Goal: Information Seeking & Learning: Learn about a topic

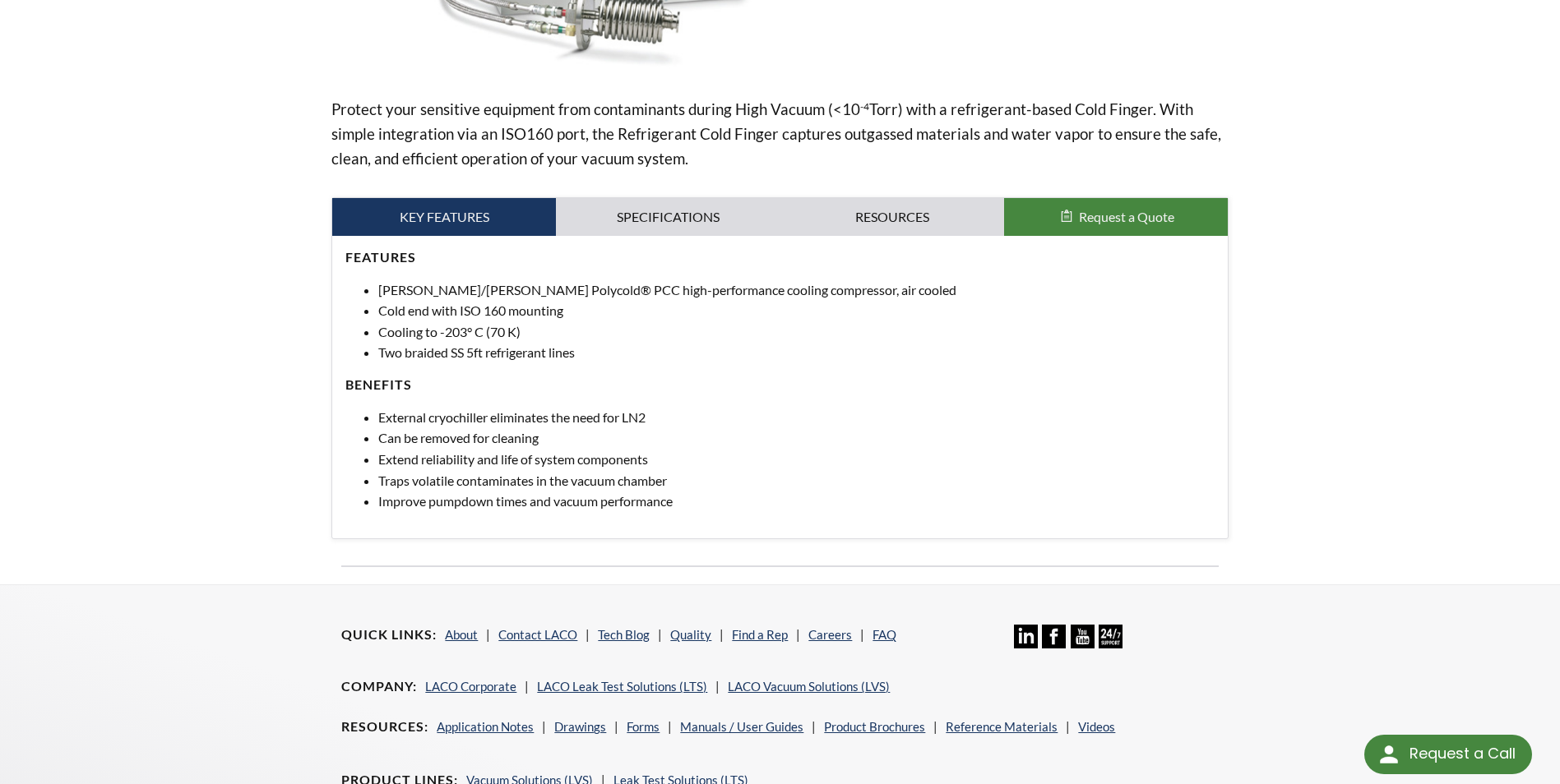
scroll to position [493, 0]
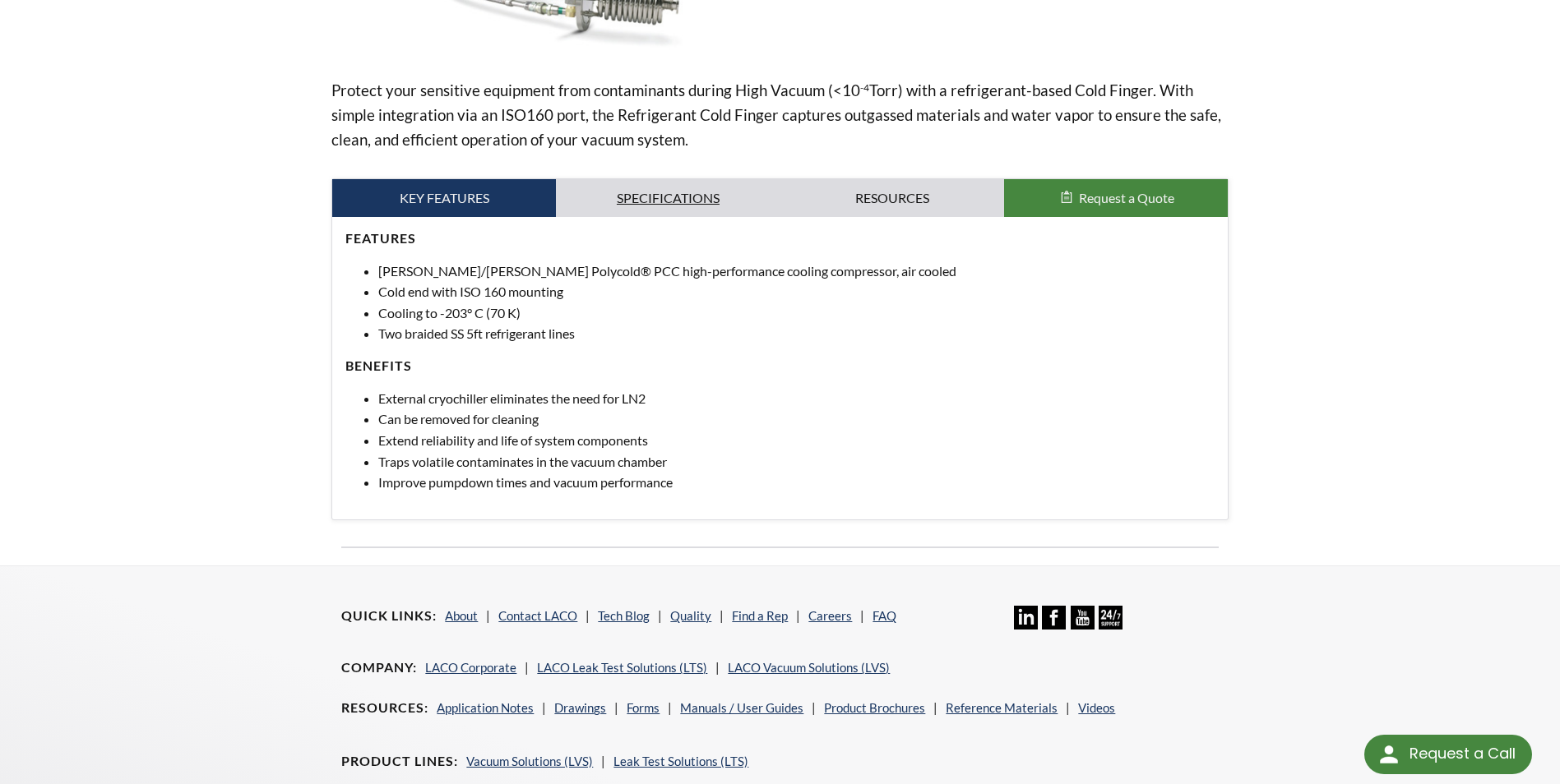
click at [624, 198] on link "Specifications" at bounding box center [667, 197] width 224 height 38
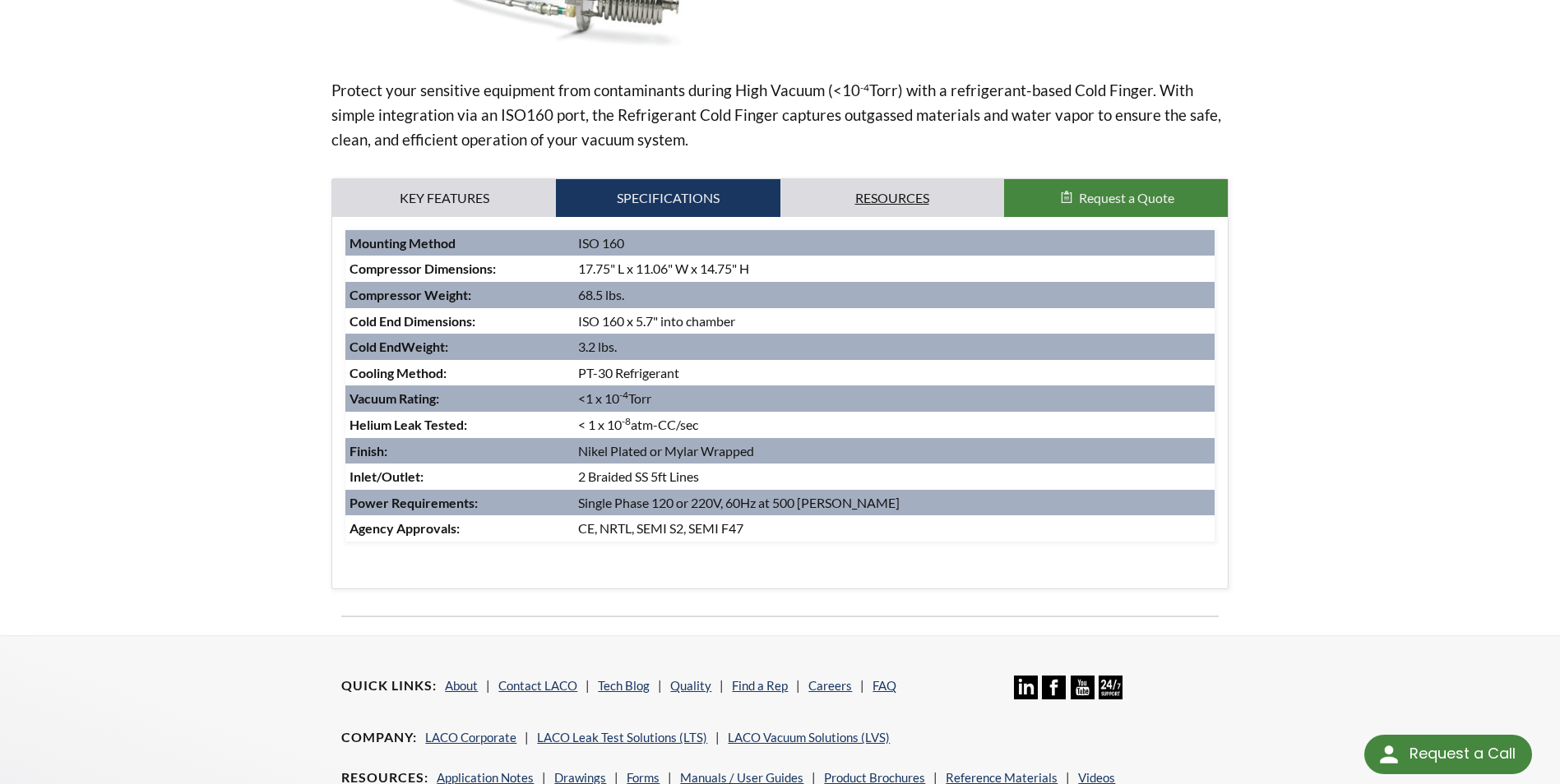
click at [843, 198] on link "Resources" at bounding box center [891, 197] width 224 height 38
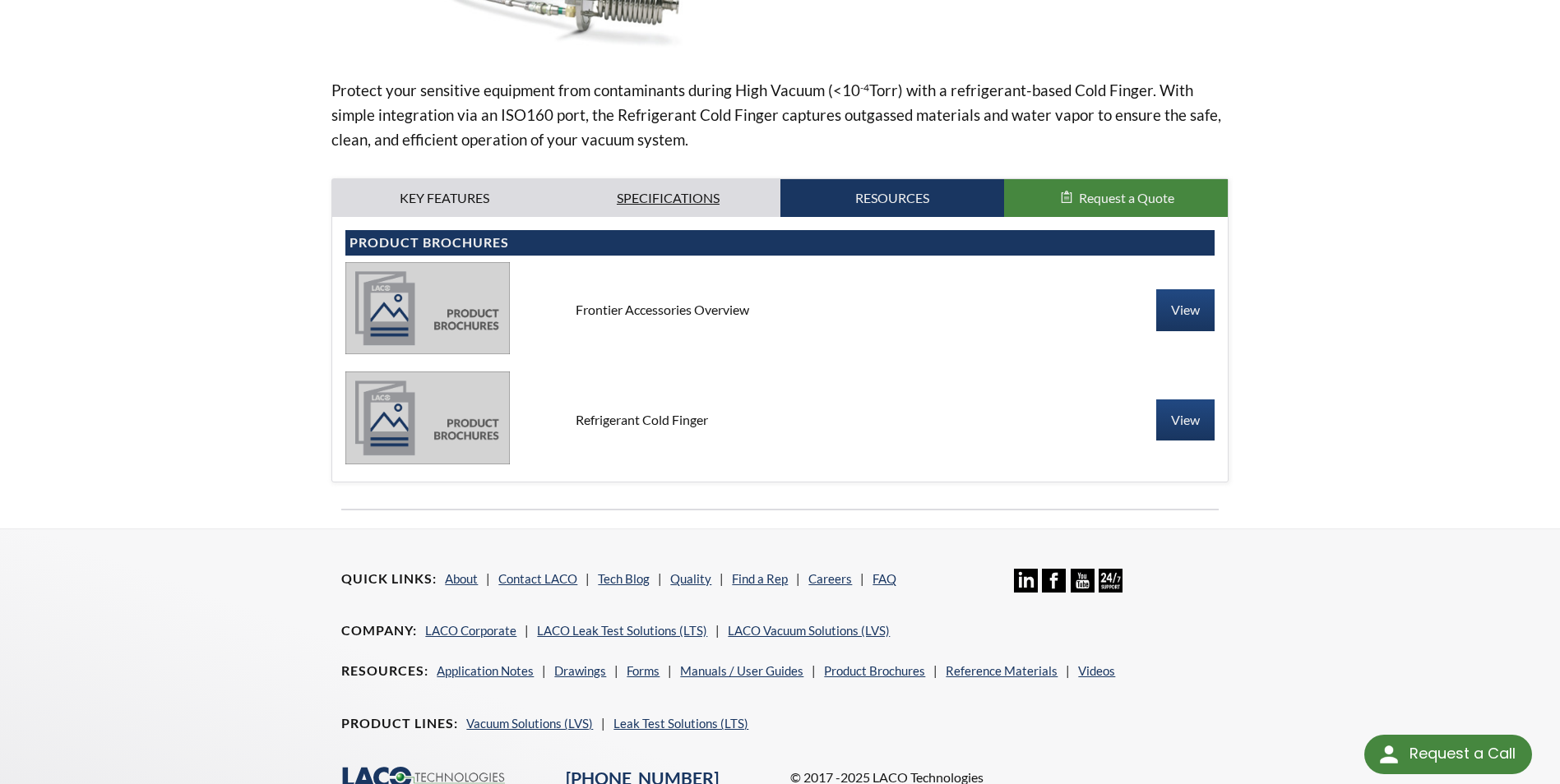
click at [701, 190] on link "Specifications" at bounding box center [667, 197] width 224 height 38
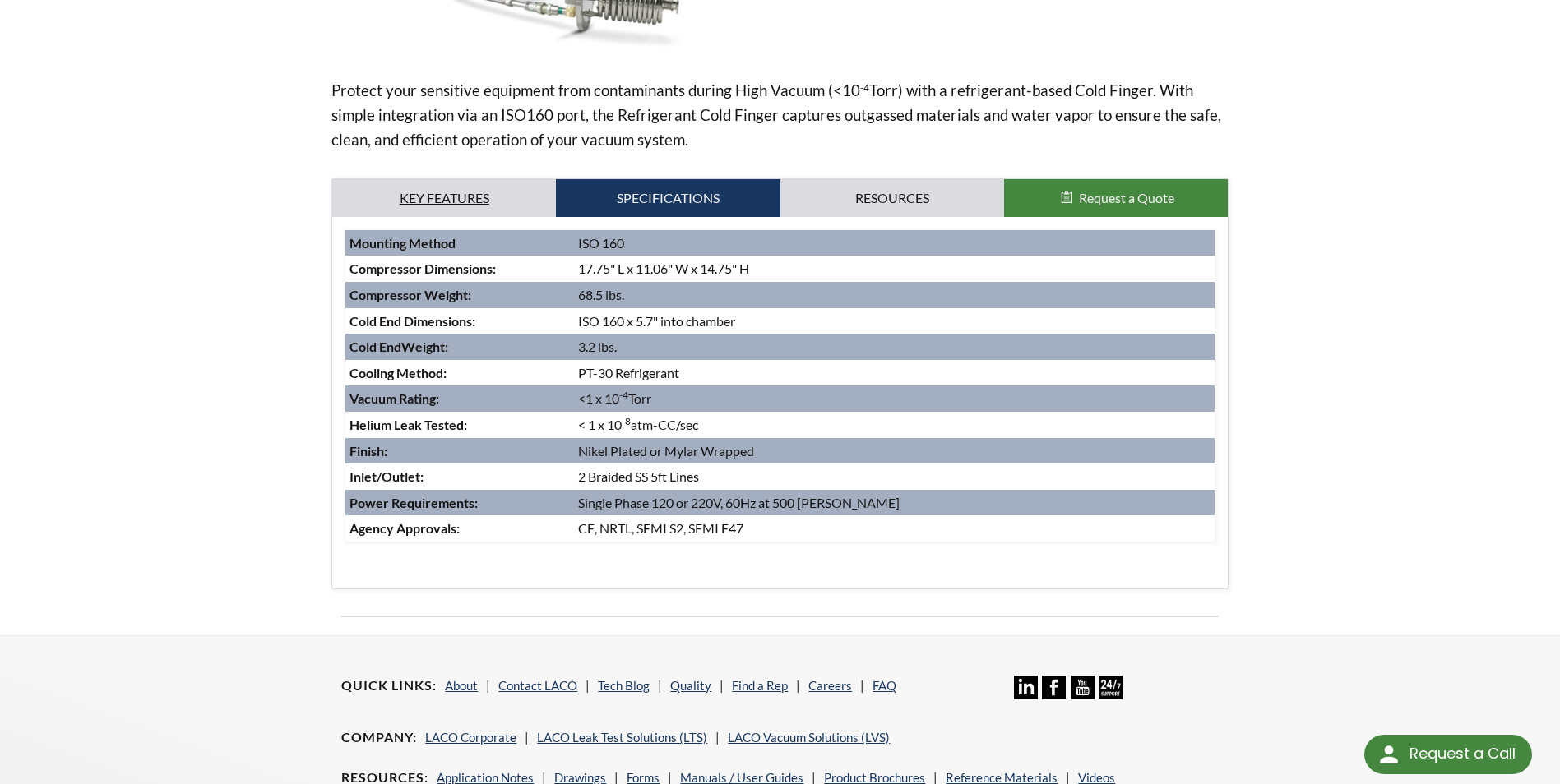
click at [453, 182] on link "Key Features" at bounding box center [444, 197] width 224 height 38
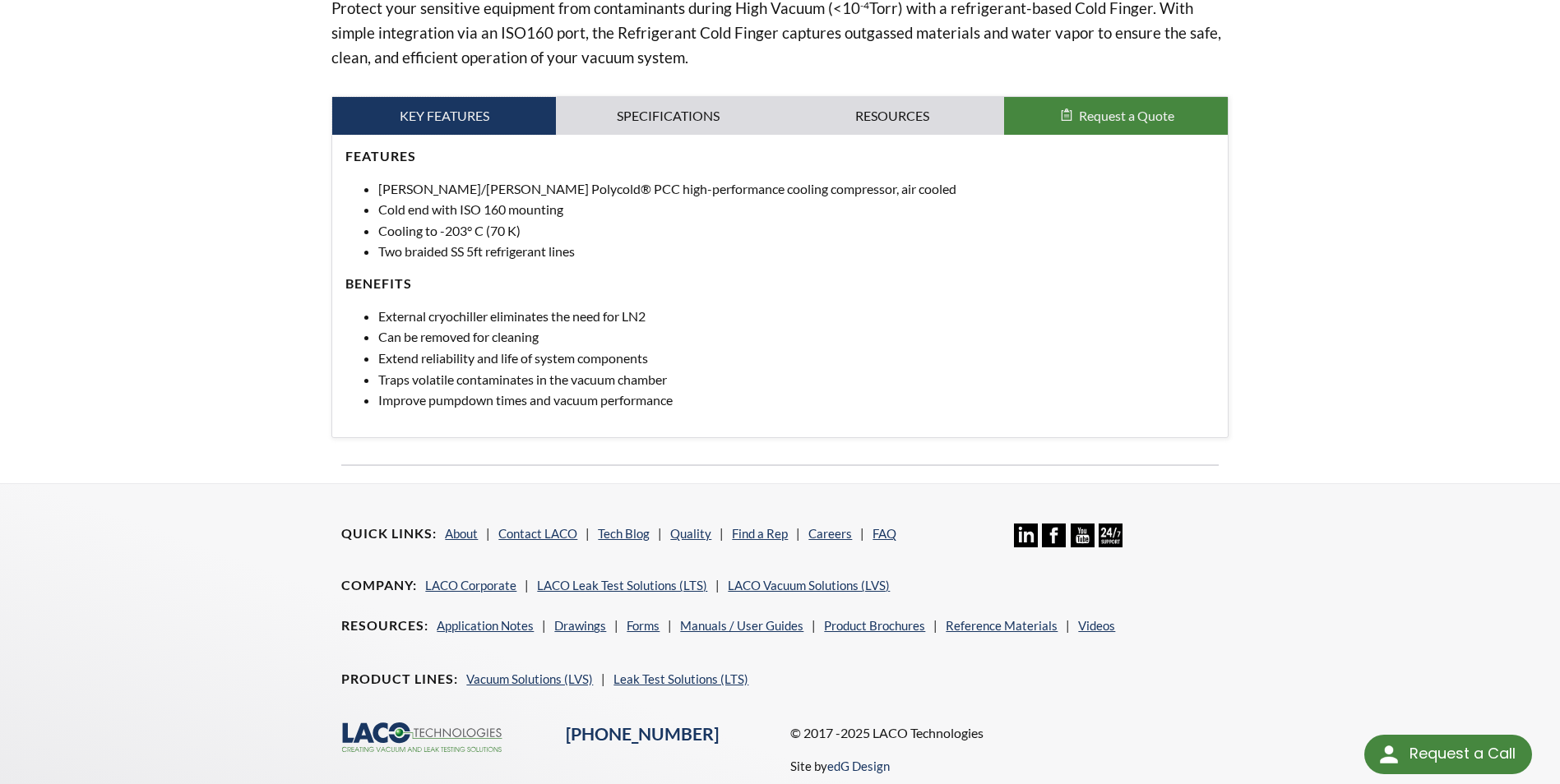
scroll to position [411, 0]
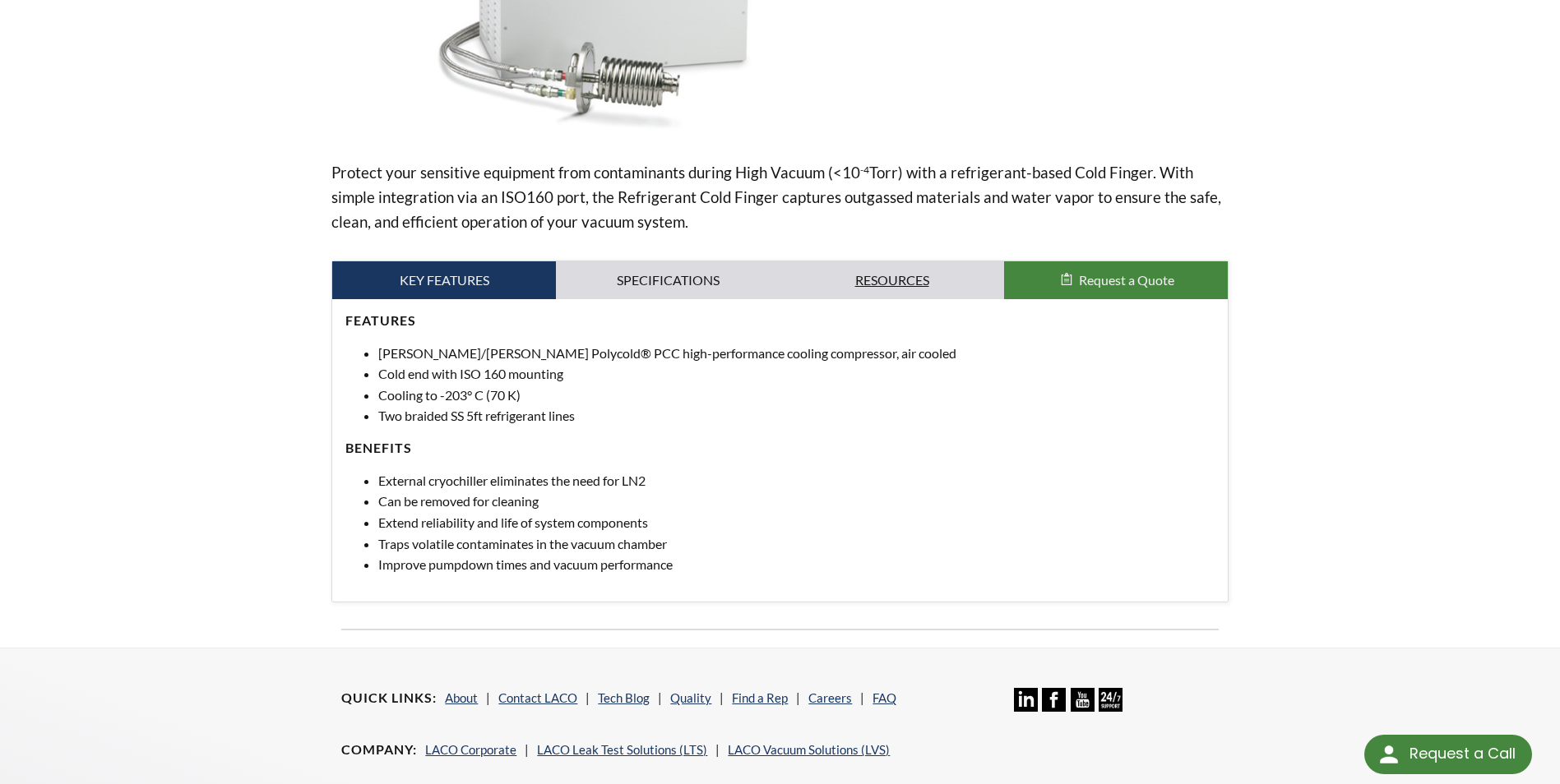
click at [918, 284] on link "Resources" at bounding box center [891, 280] width 224 height 38
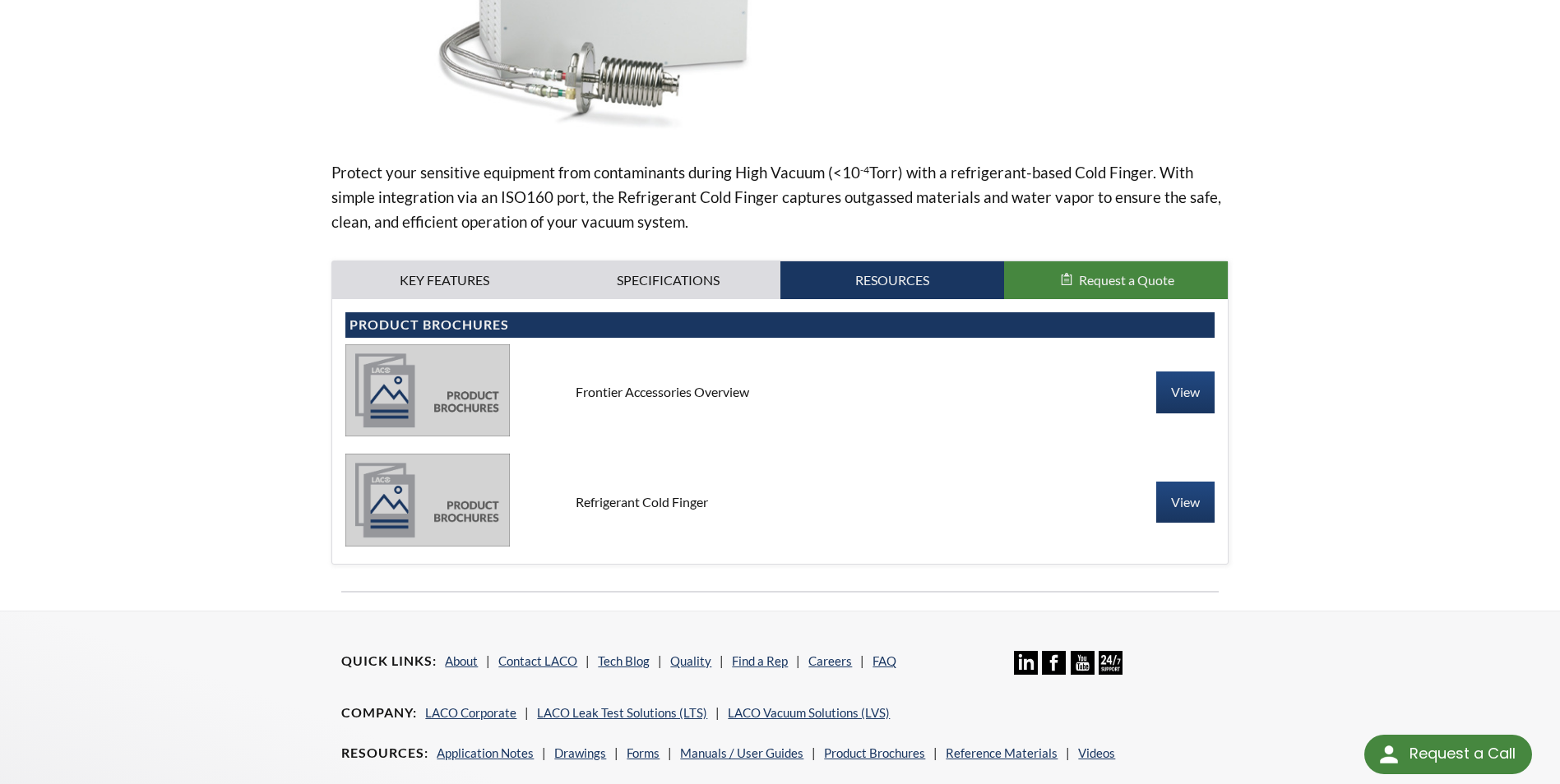
click at [477, 398] on img at bounding box center [427, 390] width 164 height 92
click at [1184, 389] on link "View" at bounding box center [1184, 392] width 59 height 41
click at [1180, 498] on link "View" at bounding box center [1184, 502] width 59 height 41
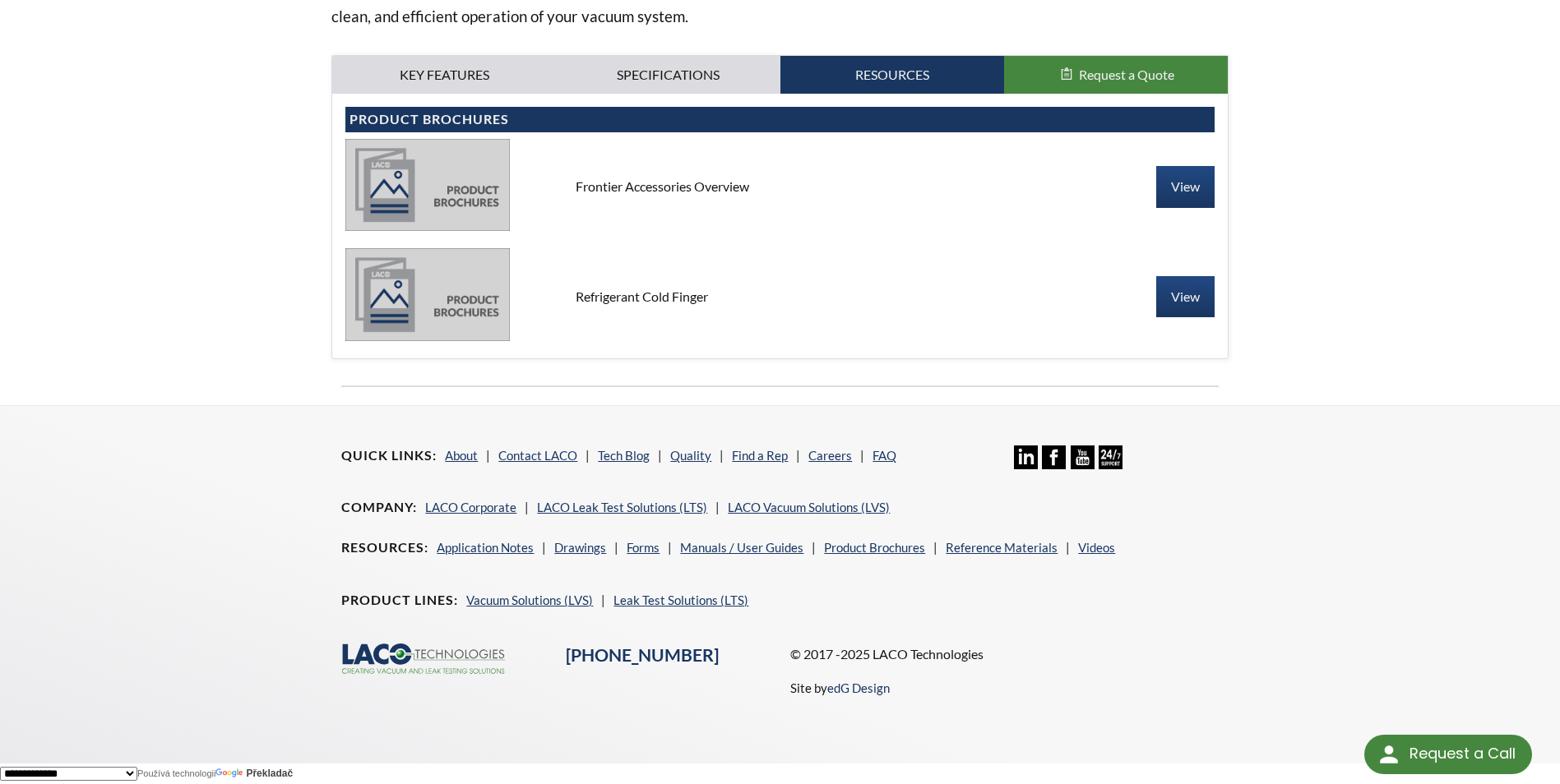
scroll to position [0, 0]
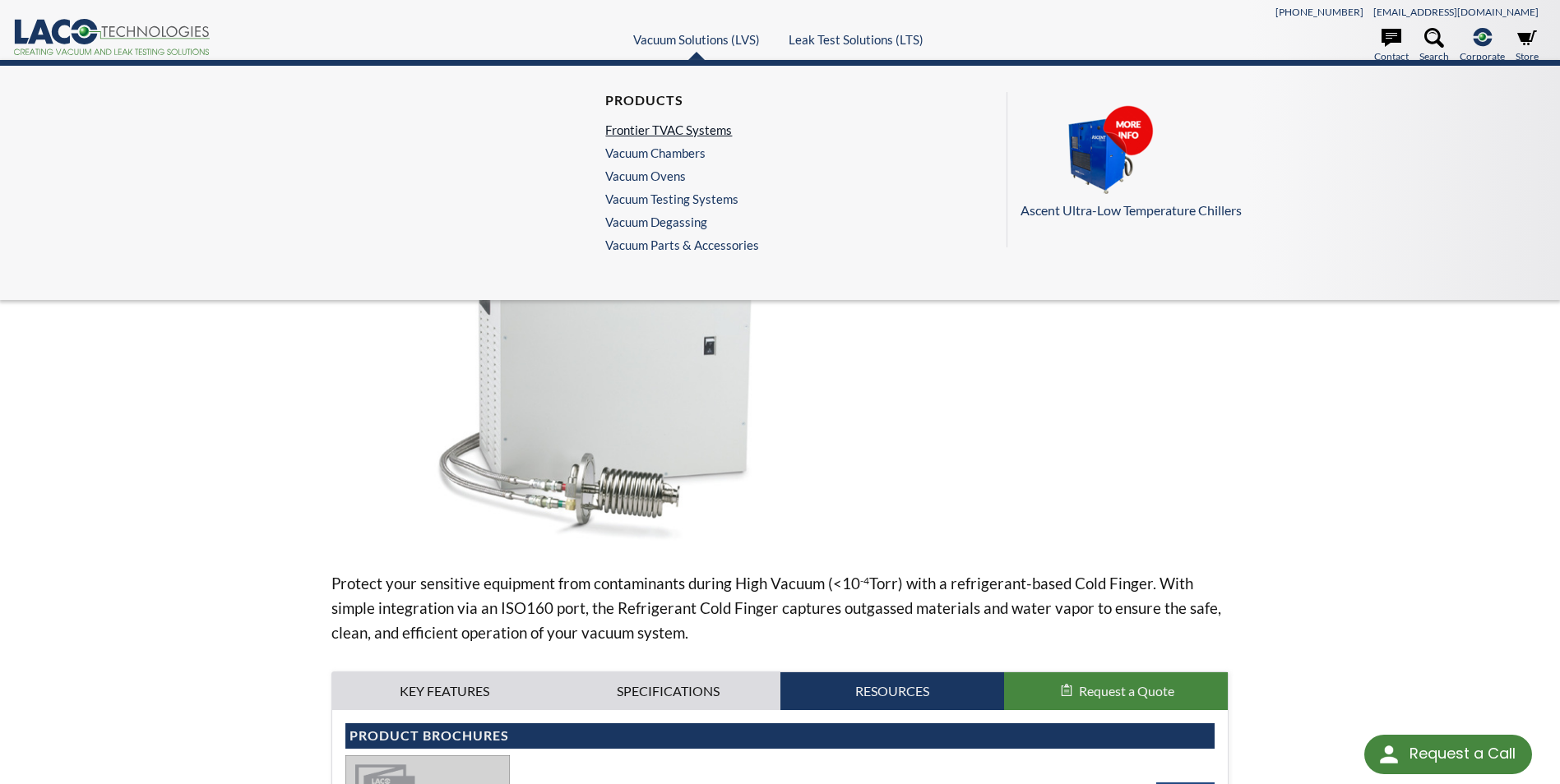
click at [685, 125] on link "Frontier TVAC Systems" at bounding box center [678, 130] width 146 height 15
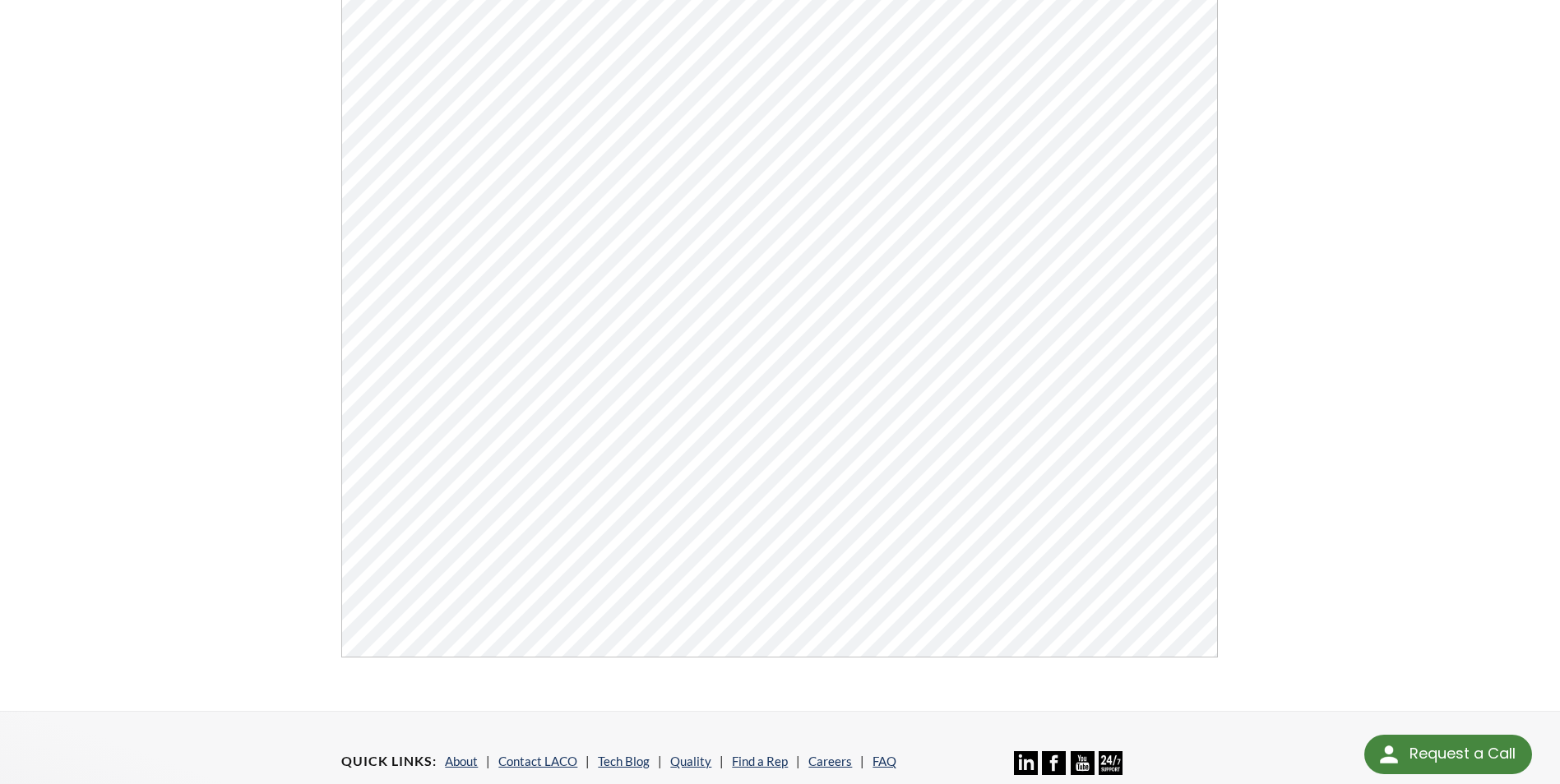
scroll to position [411, 0]
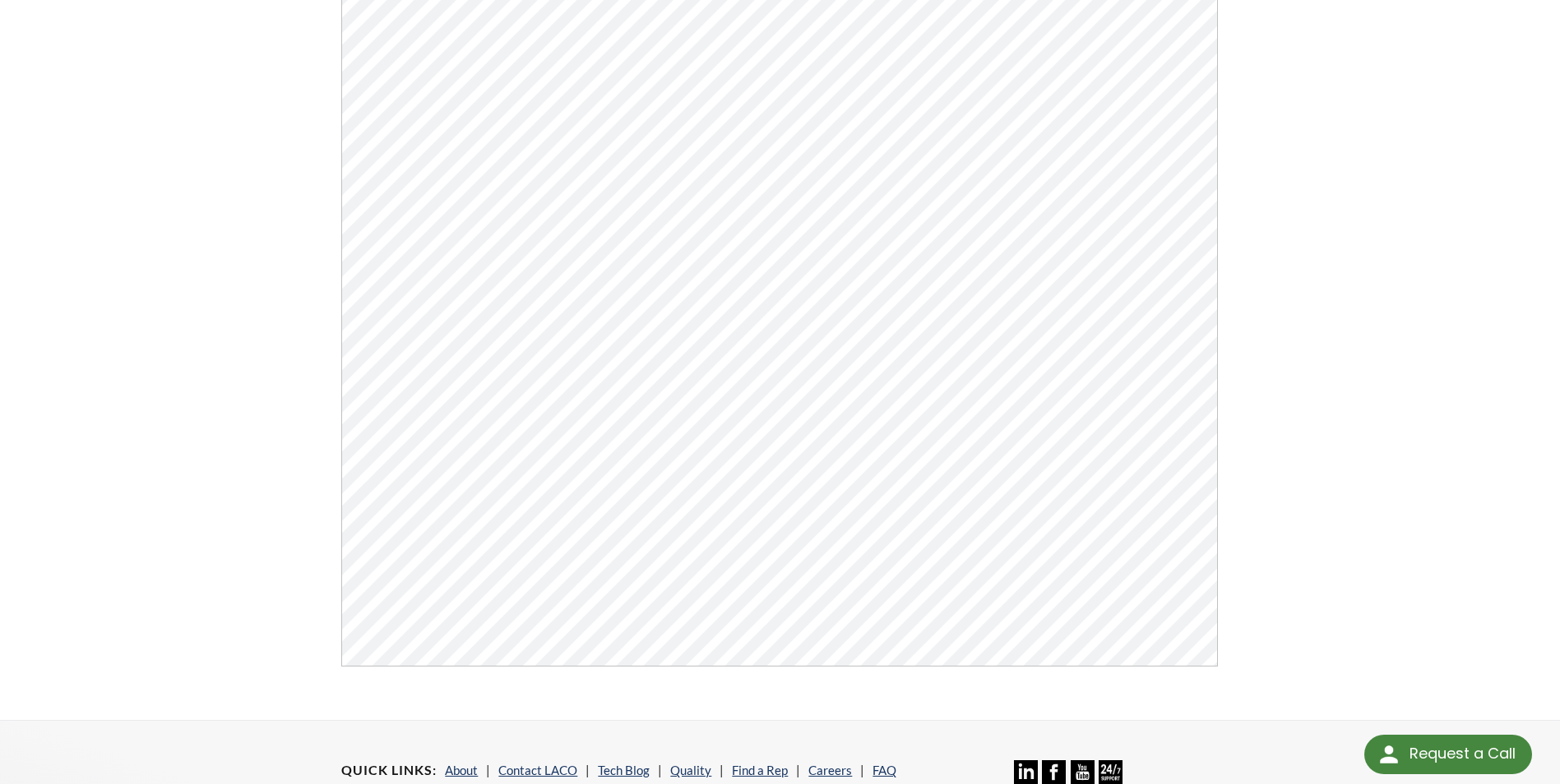
scroll to position [296, 0]
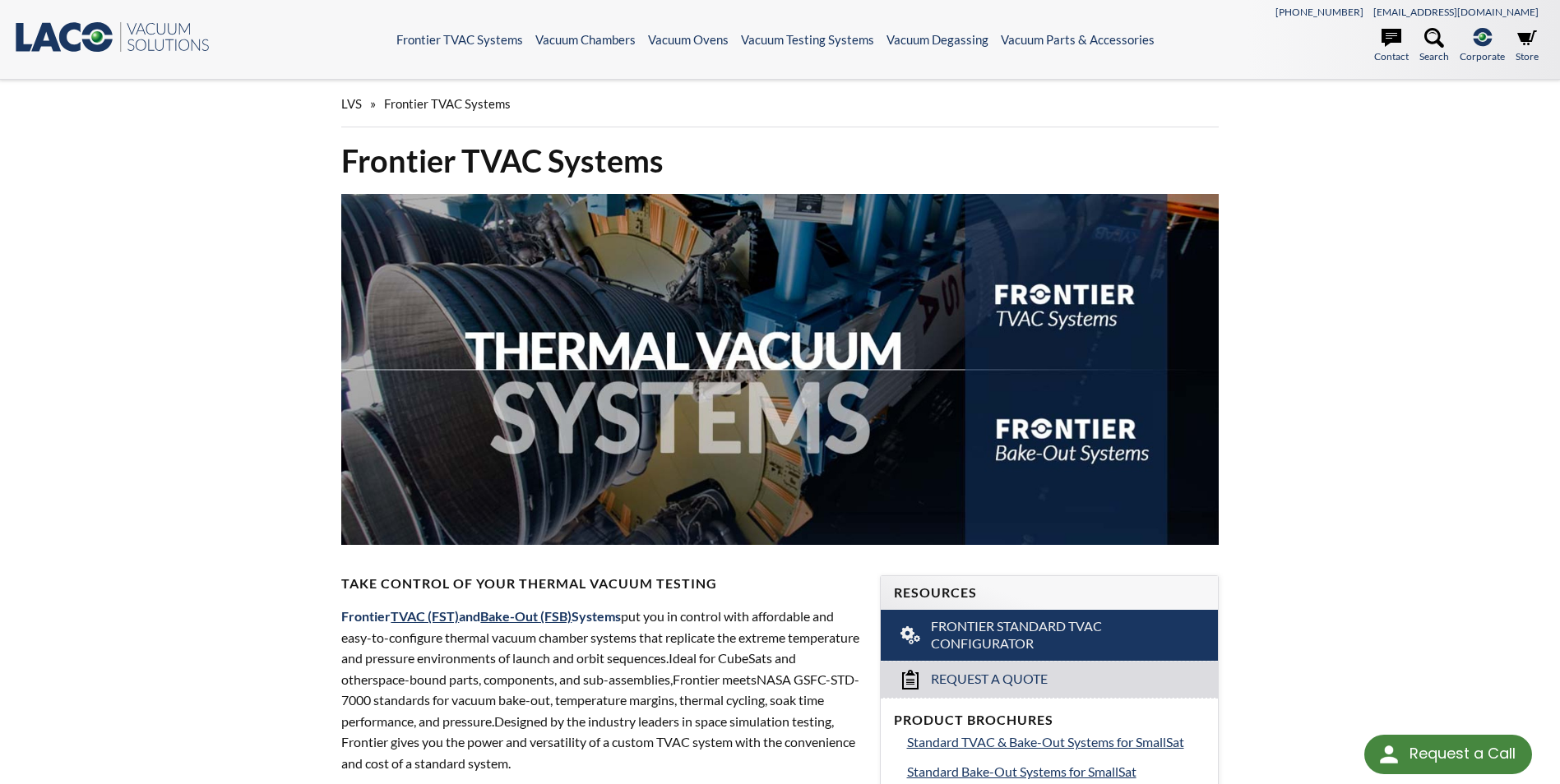
select select "Widget překladu jazyků"
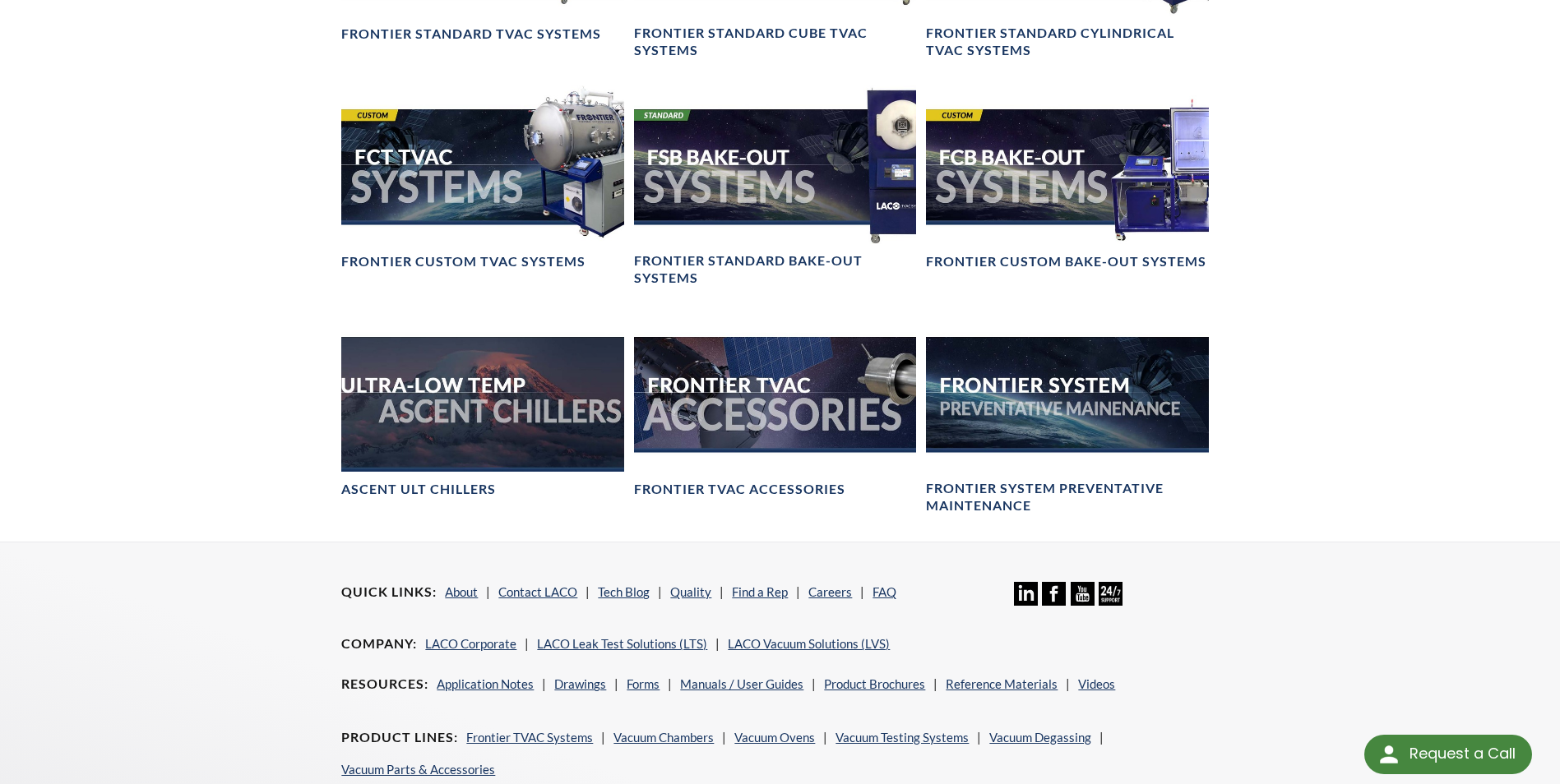
scroll to position [1479, 0]
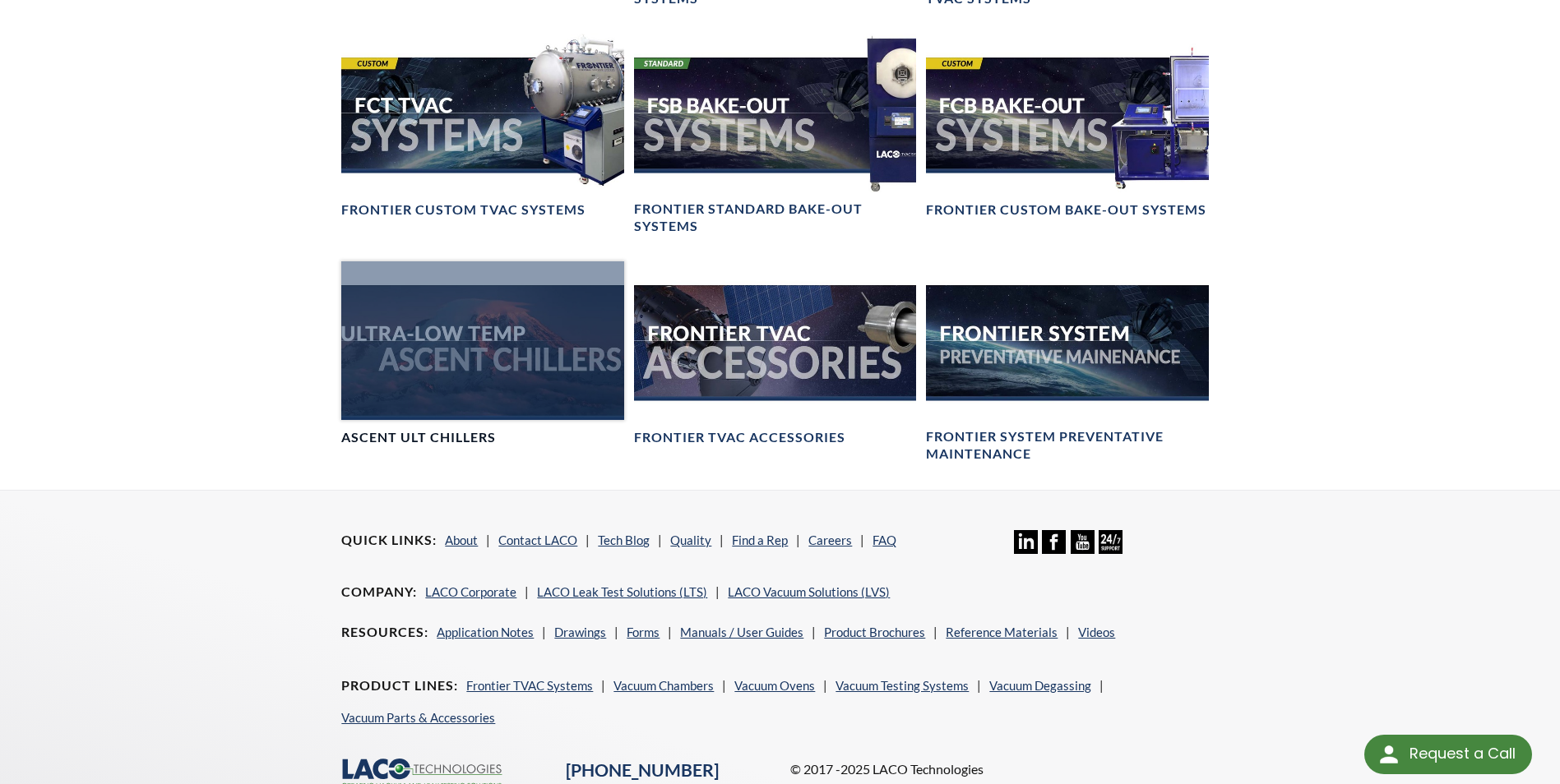
click at [537, 395] on div at bounding box center [482, 340] width 282 height 159
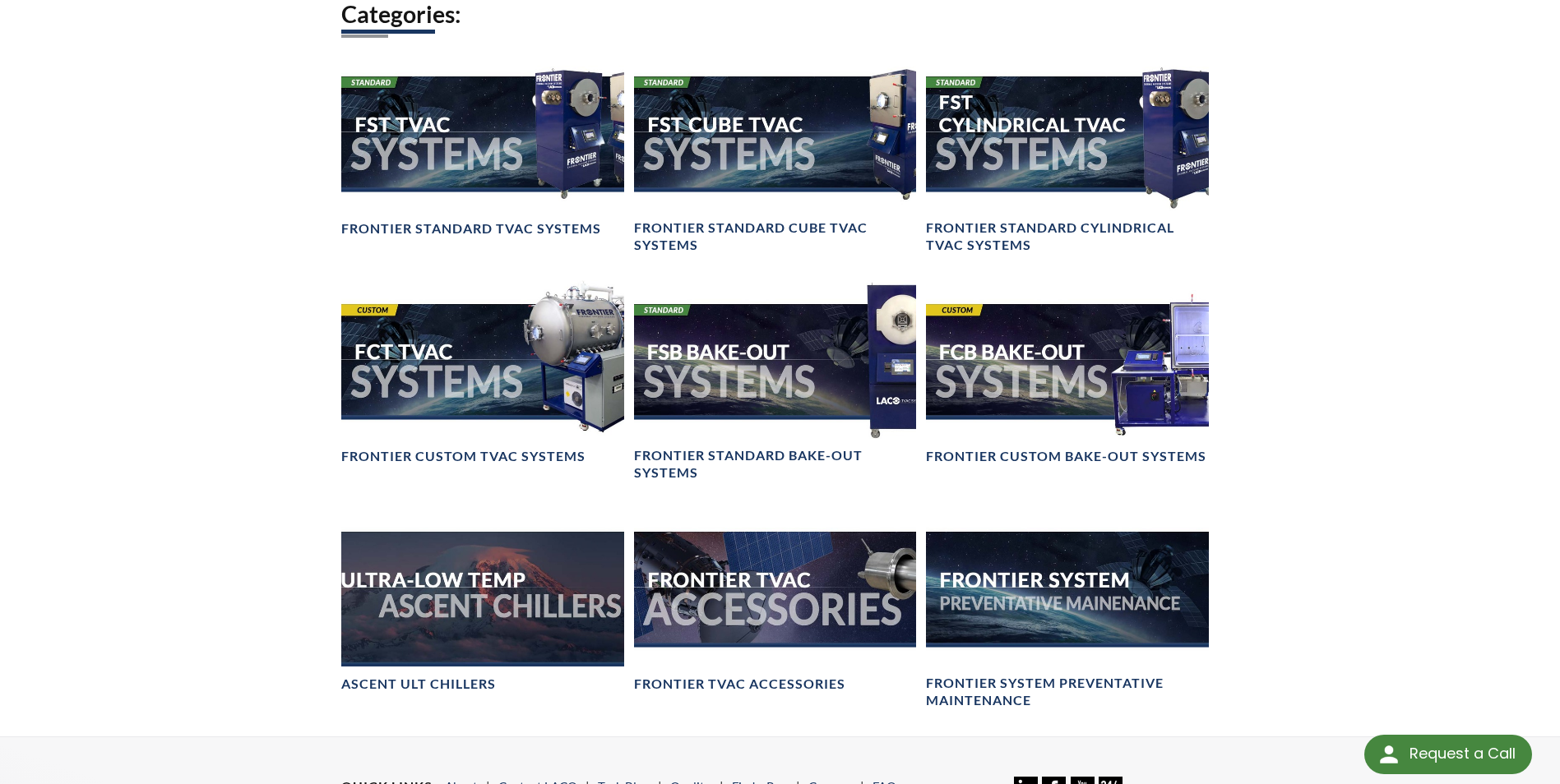
scroll to position [1151, 0]
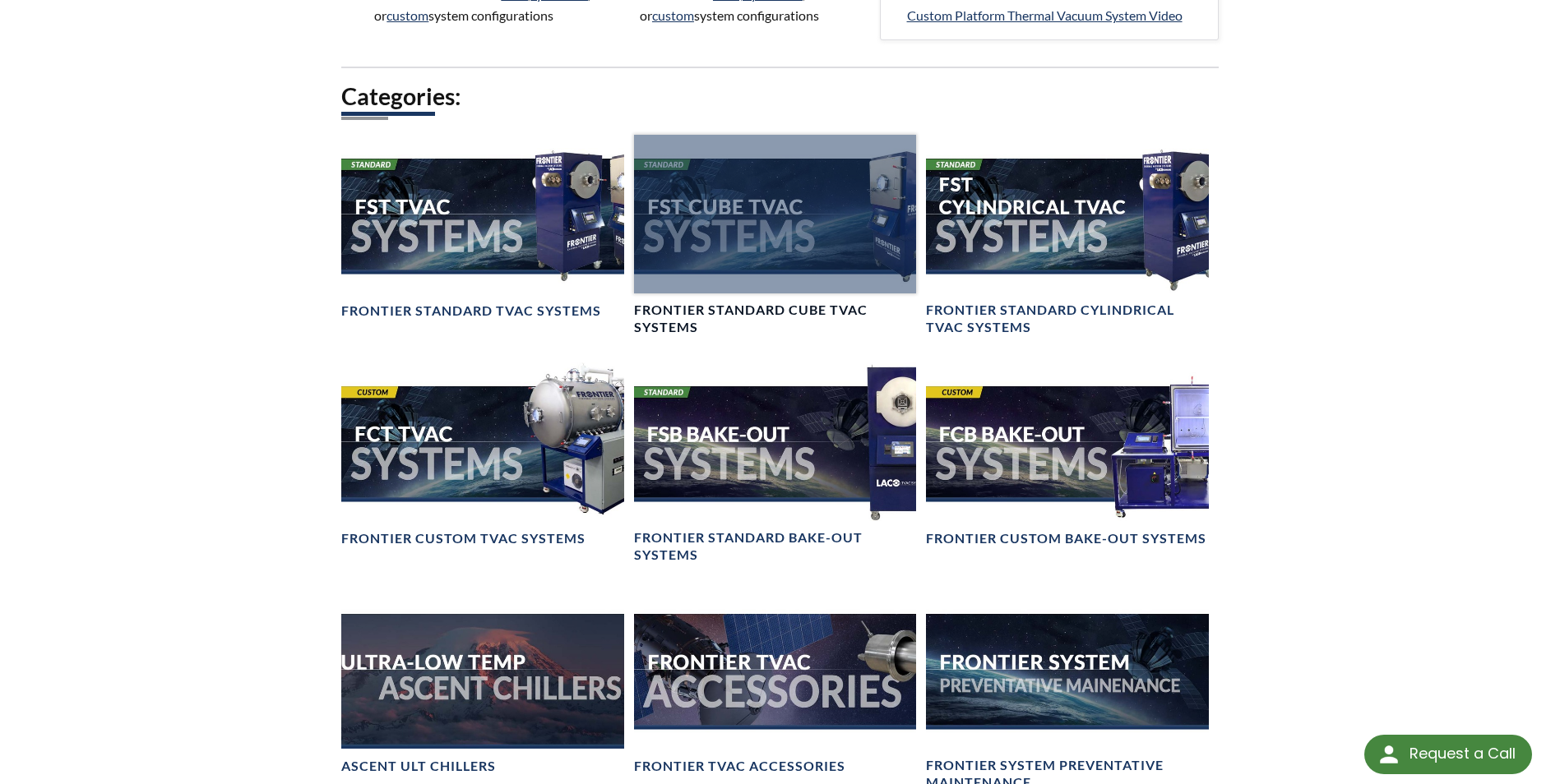
click at [725, 270] on div at bounding box center [774, 214] width 282 height 159
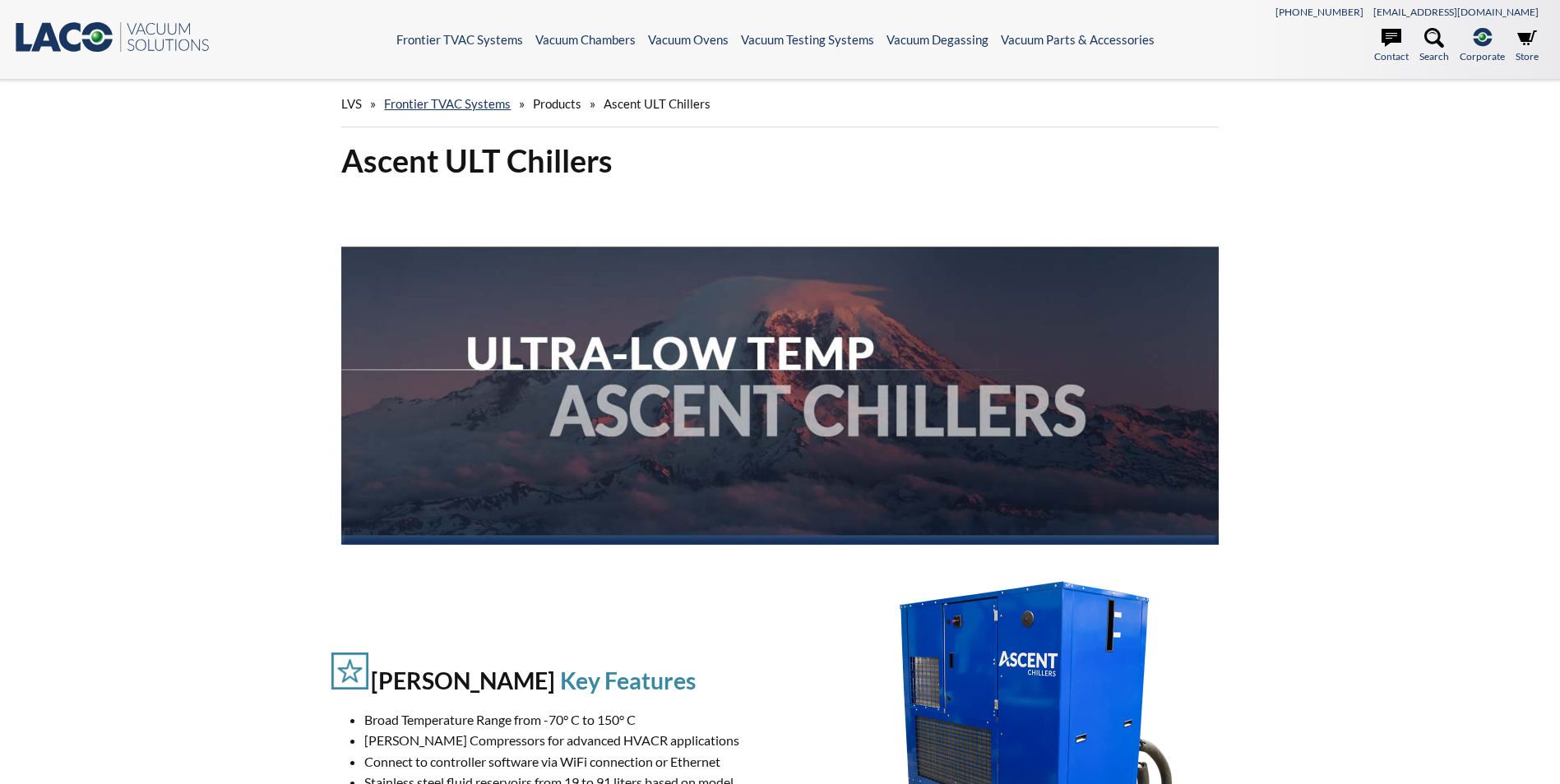
select select "Widget překladu jazyků"
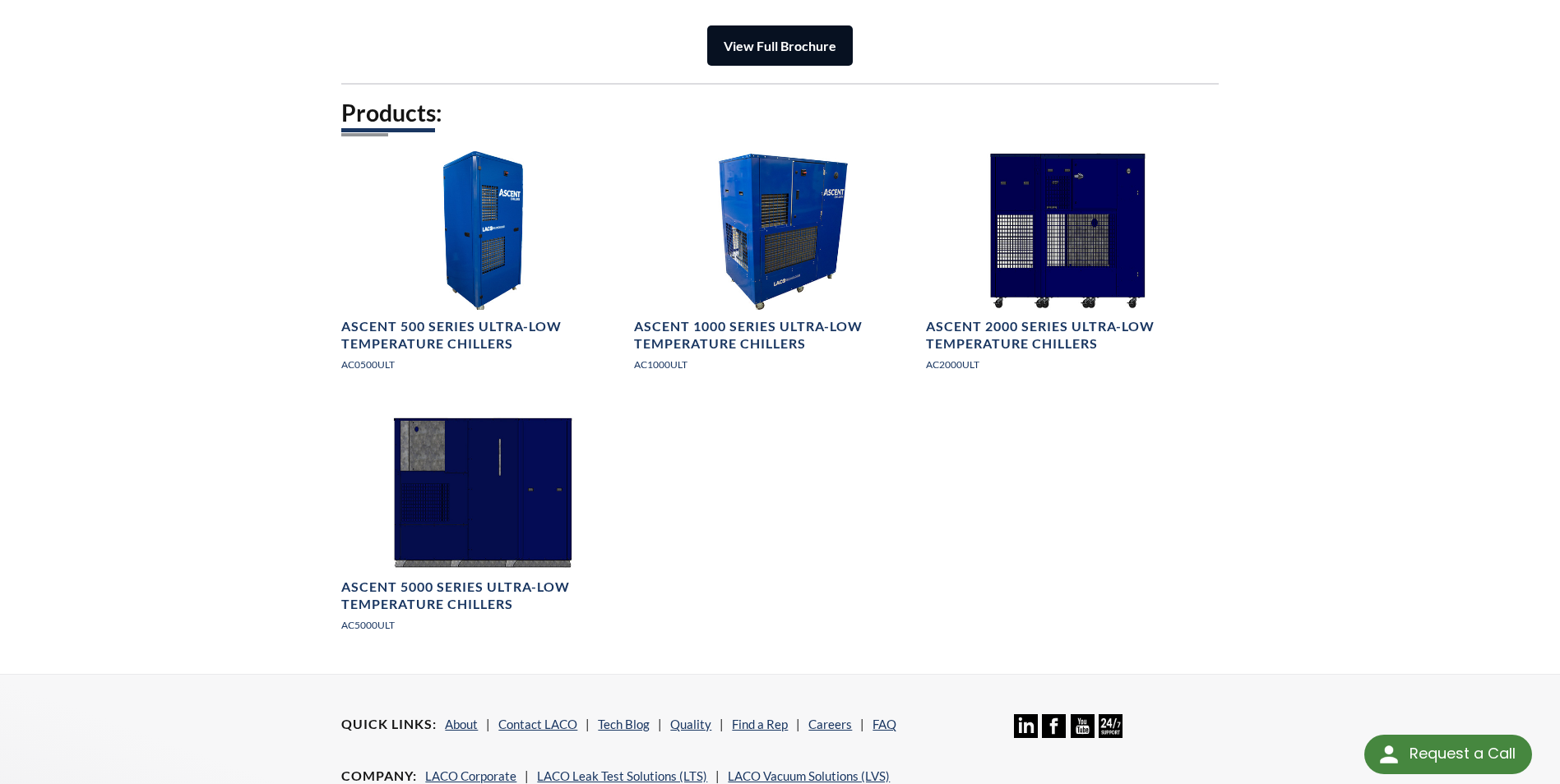
scroll to position [2219, 0]
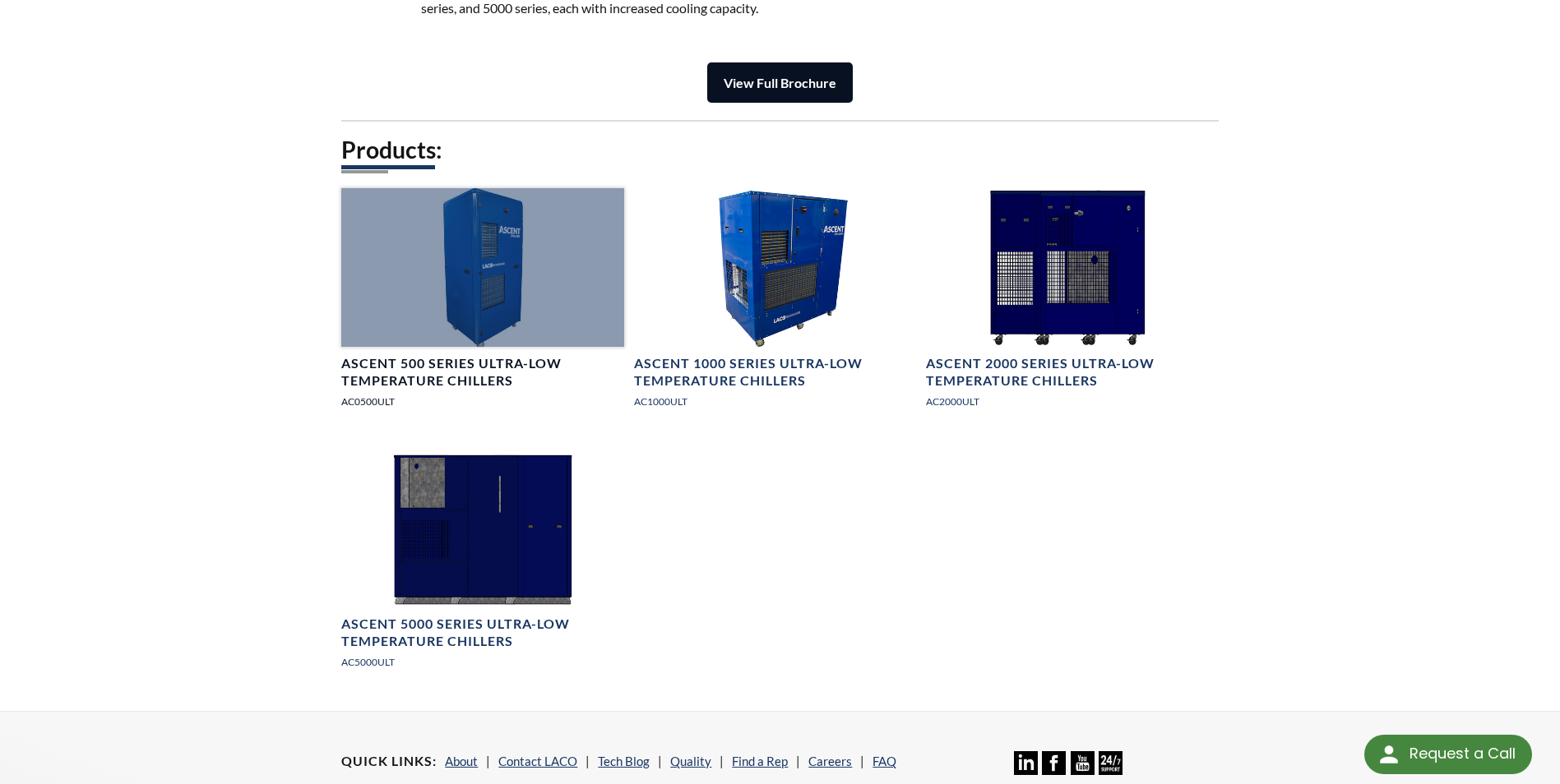
click at [500, 307] on div at bounding box center [482, 267] width 282 height 159
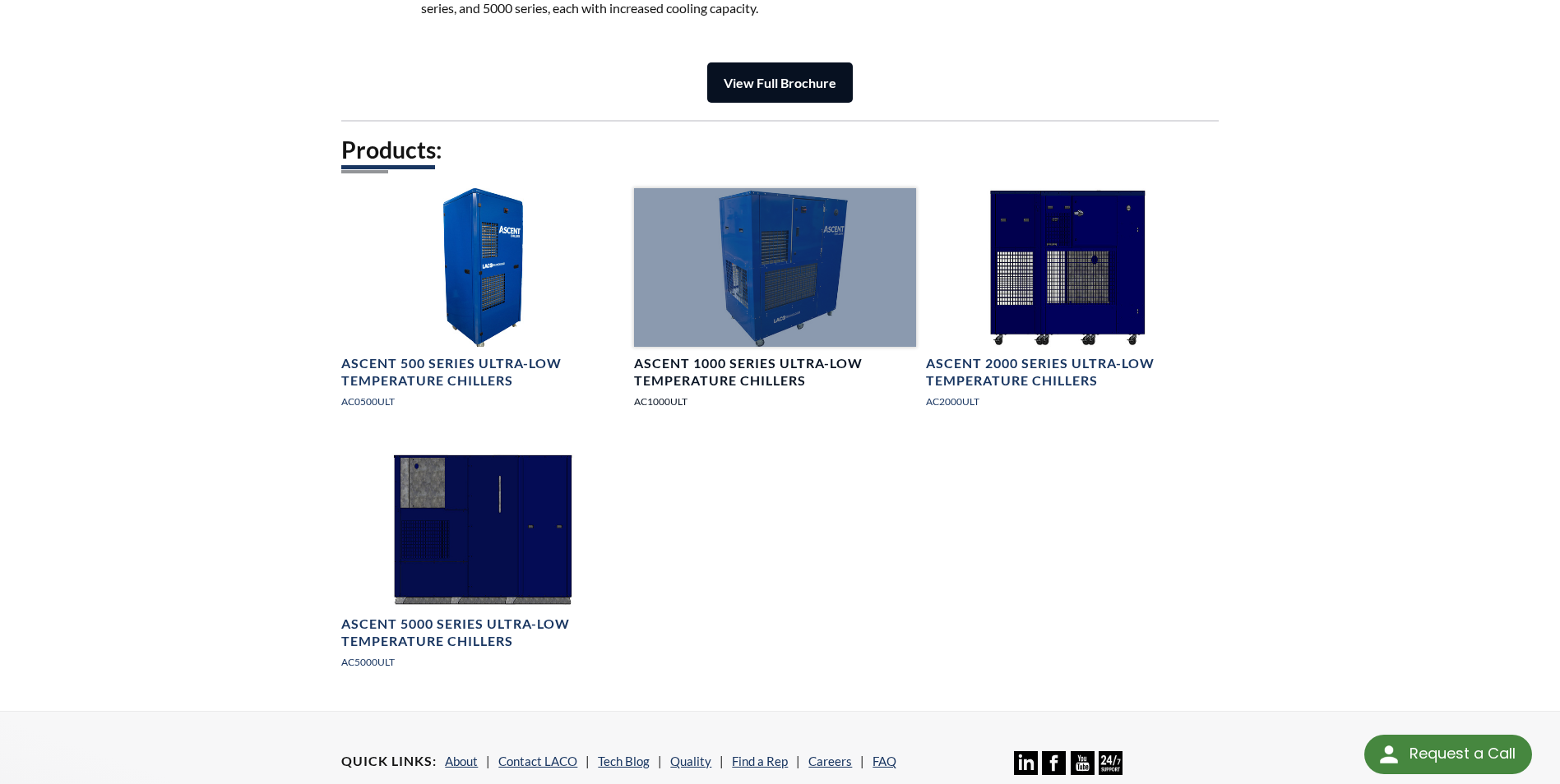
click at [818, 280] on div at bounding box center [774, 267] width 282 height 159
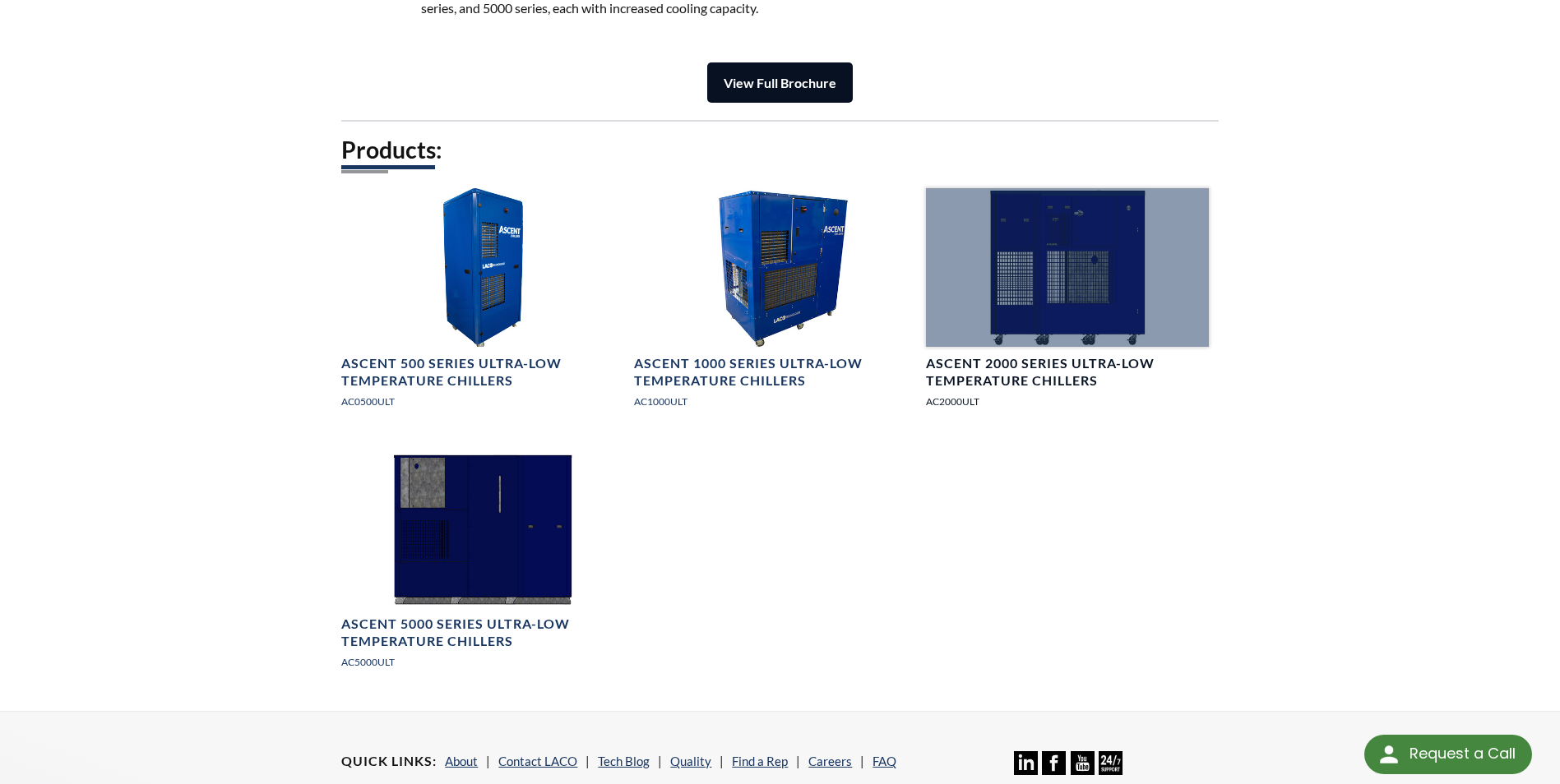
click at [1048, 303] on div at bounding box center [1066, 267] width 282 height 159
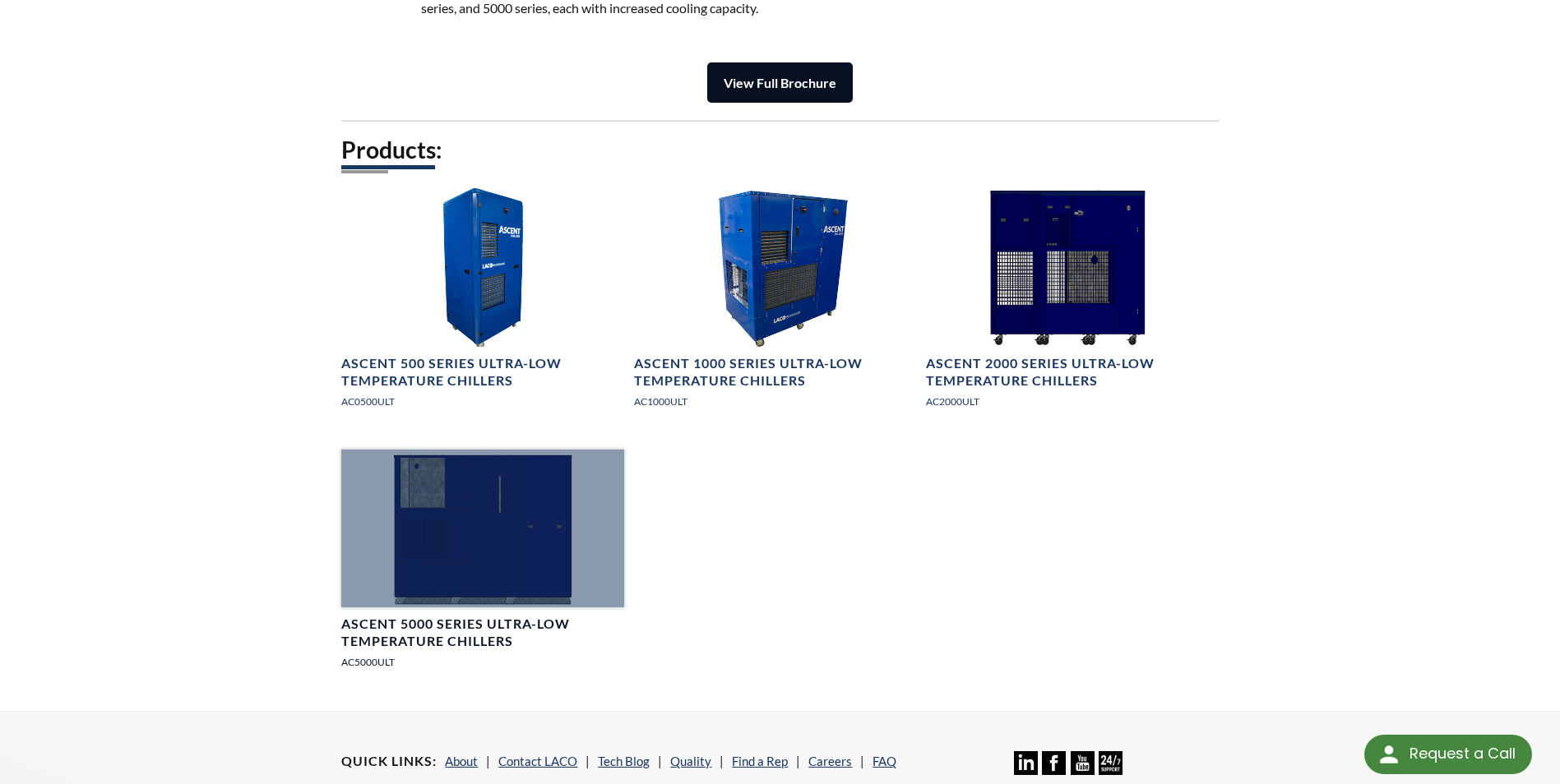
click at [454, 533] on div at bounding box center [482, 529] width 282 height 159
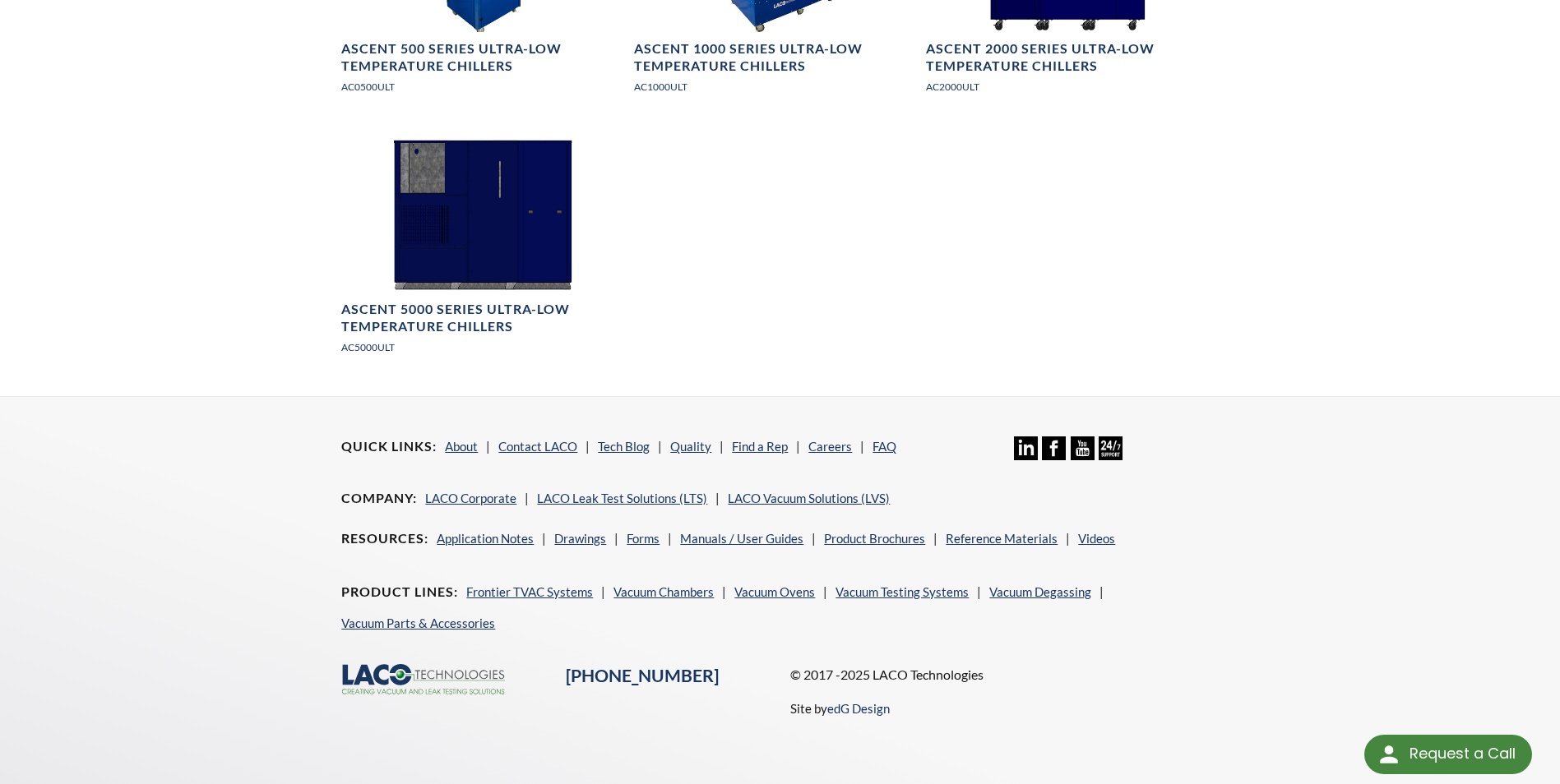
scroll to position [2122, 0]
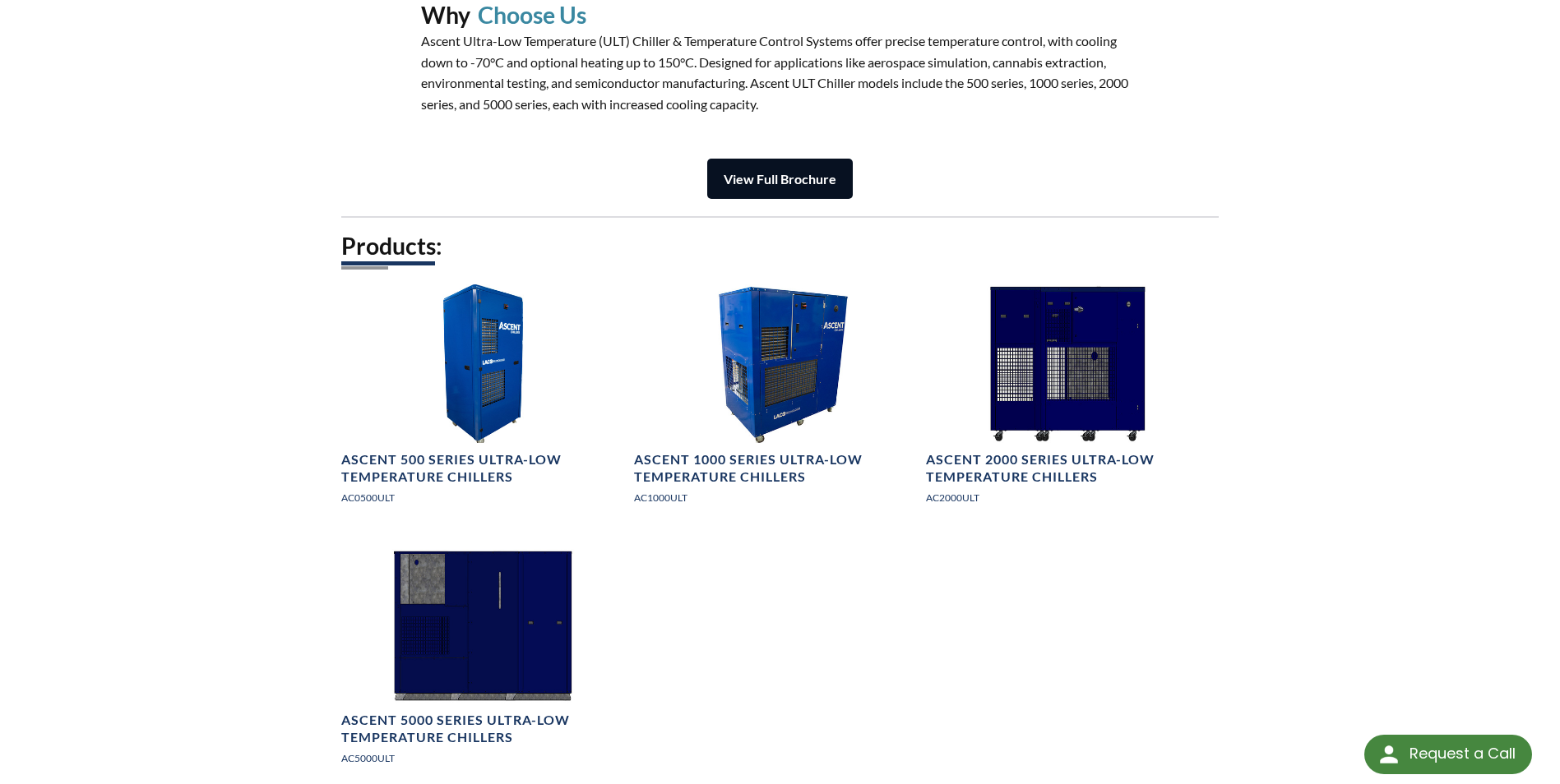
click at [743, 175] on strong "View Full Brochure" at bounding box center [780, 179] width 112 height 16
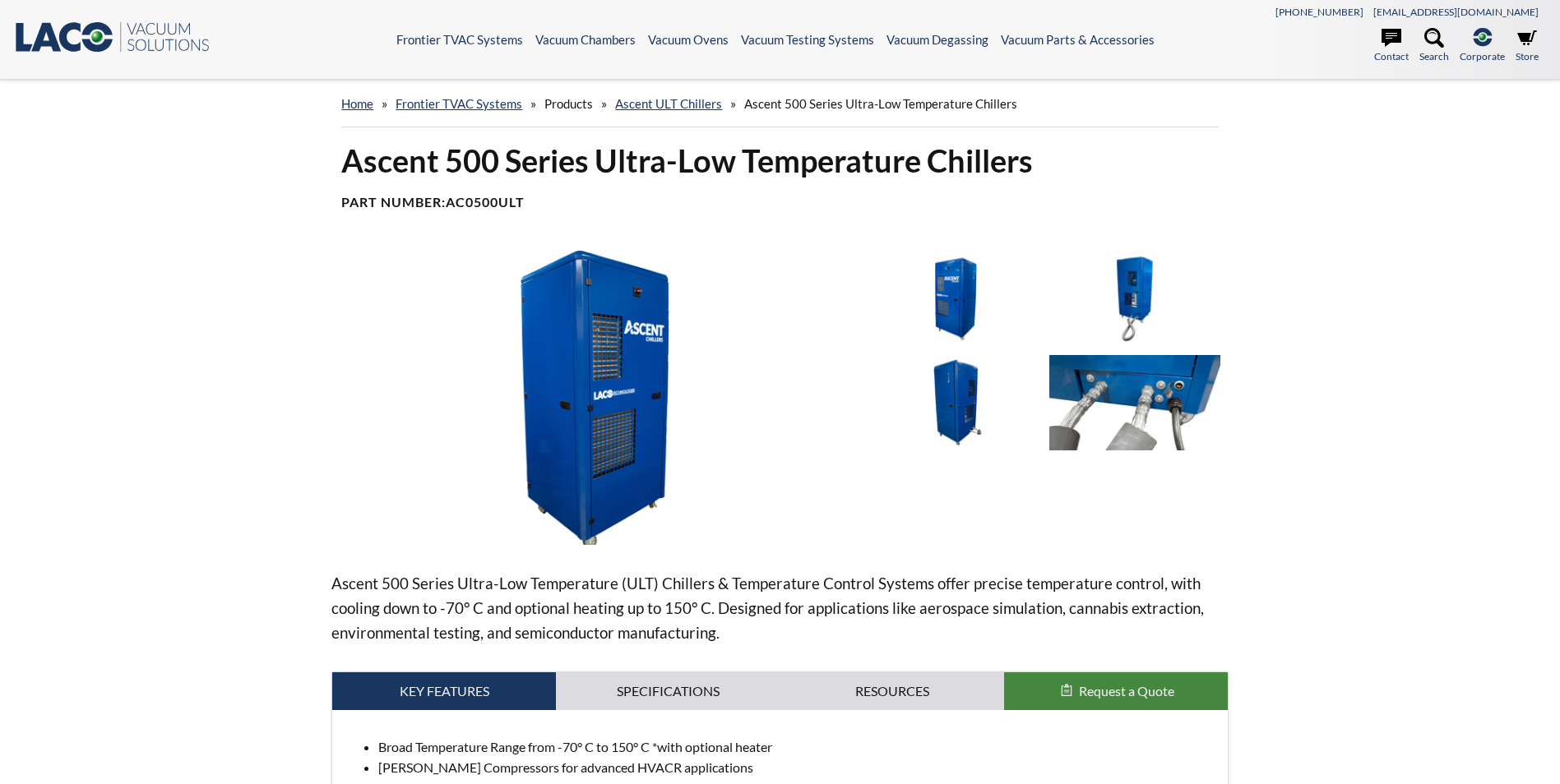
select select "Widget překladu jazyků"
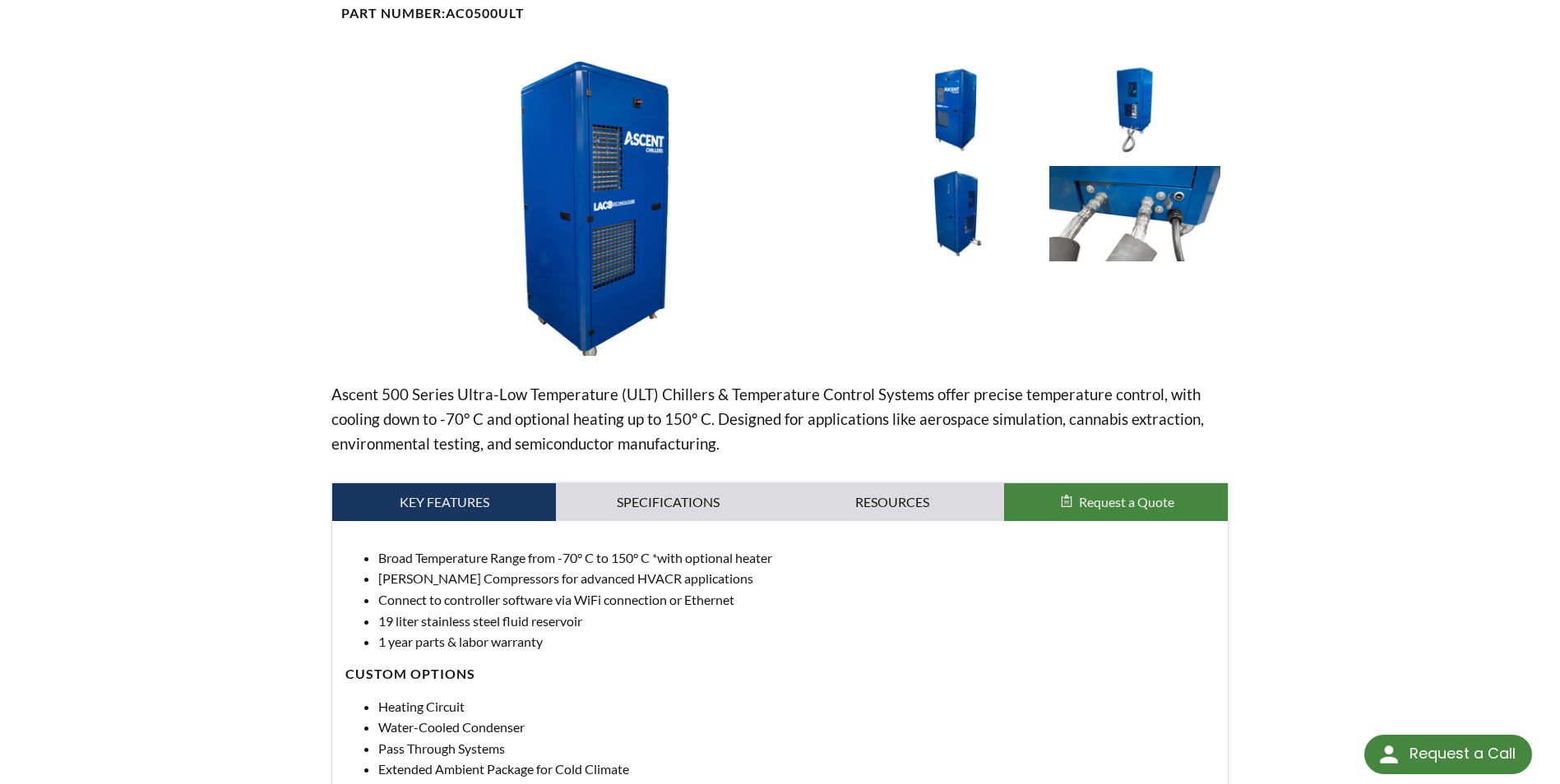
scroll to position [246, 0]
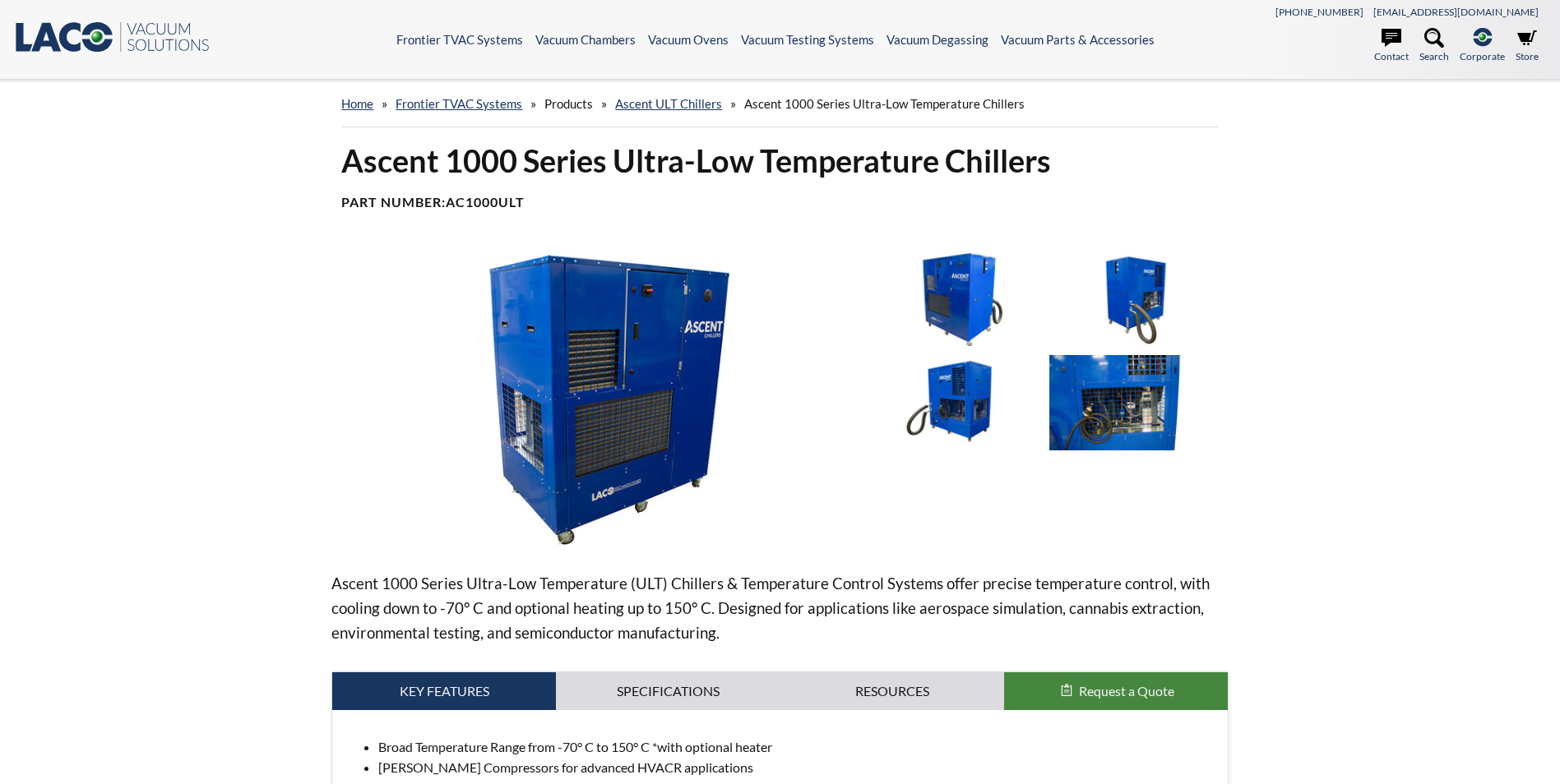
select select "Widget překladu jazyků"
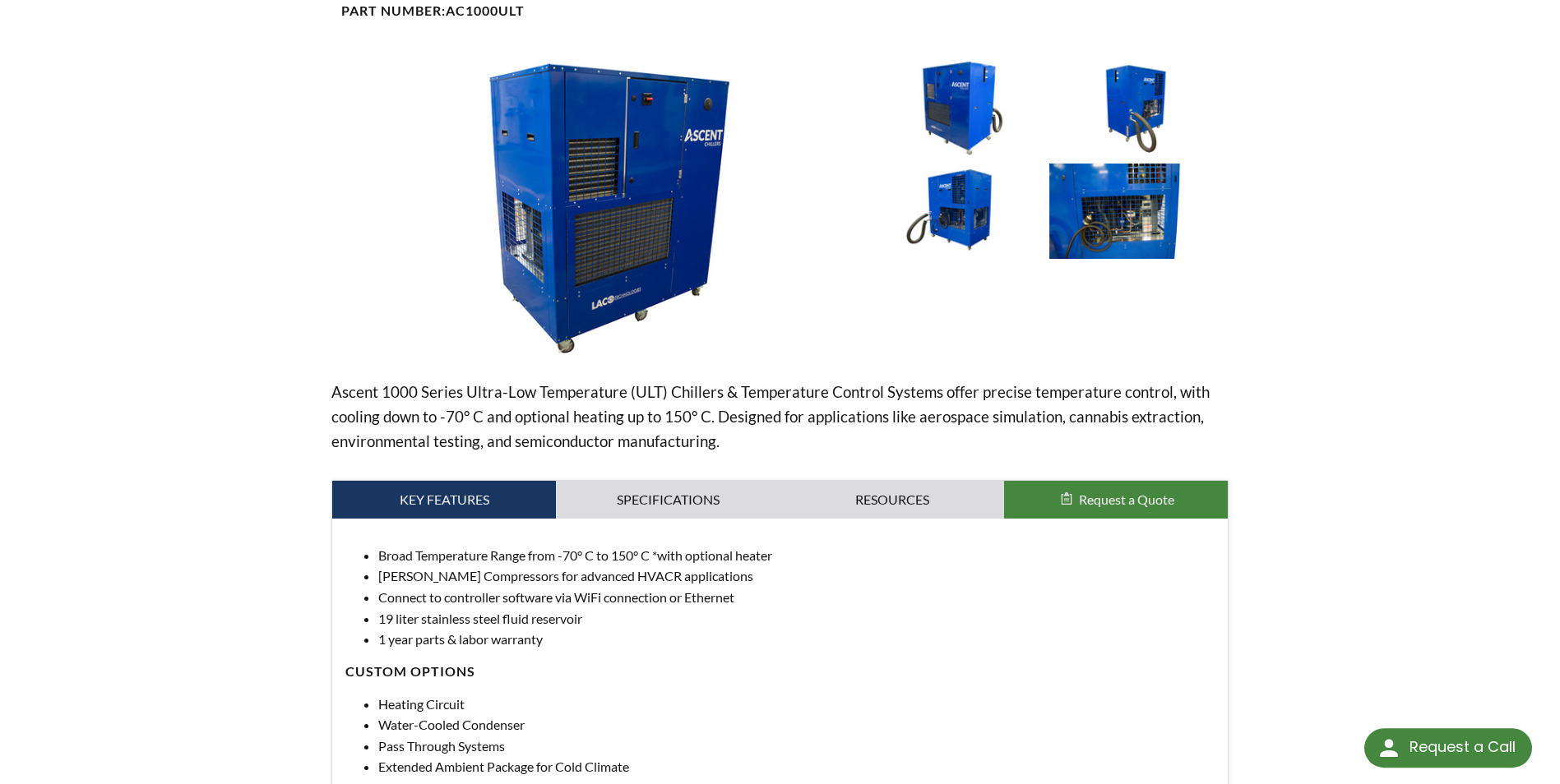
scroll to position [246, 0]
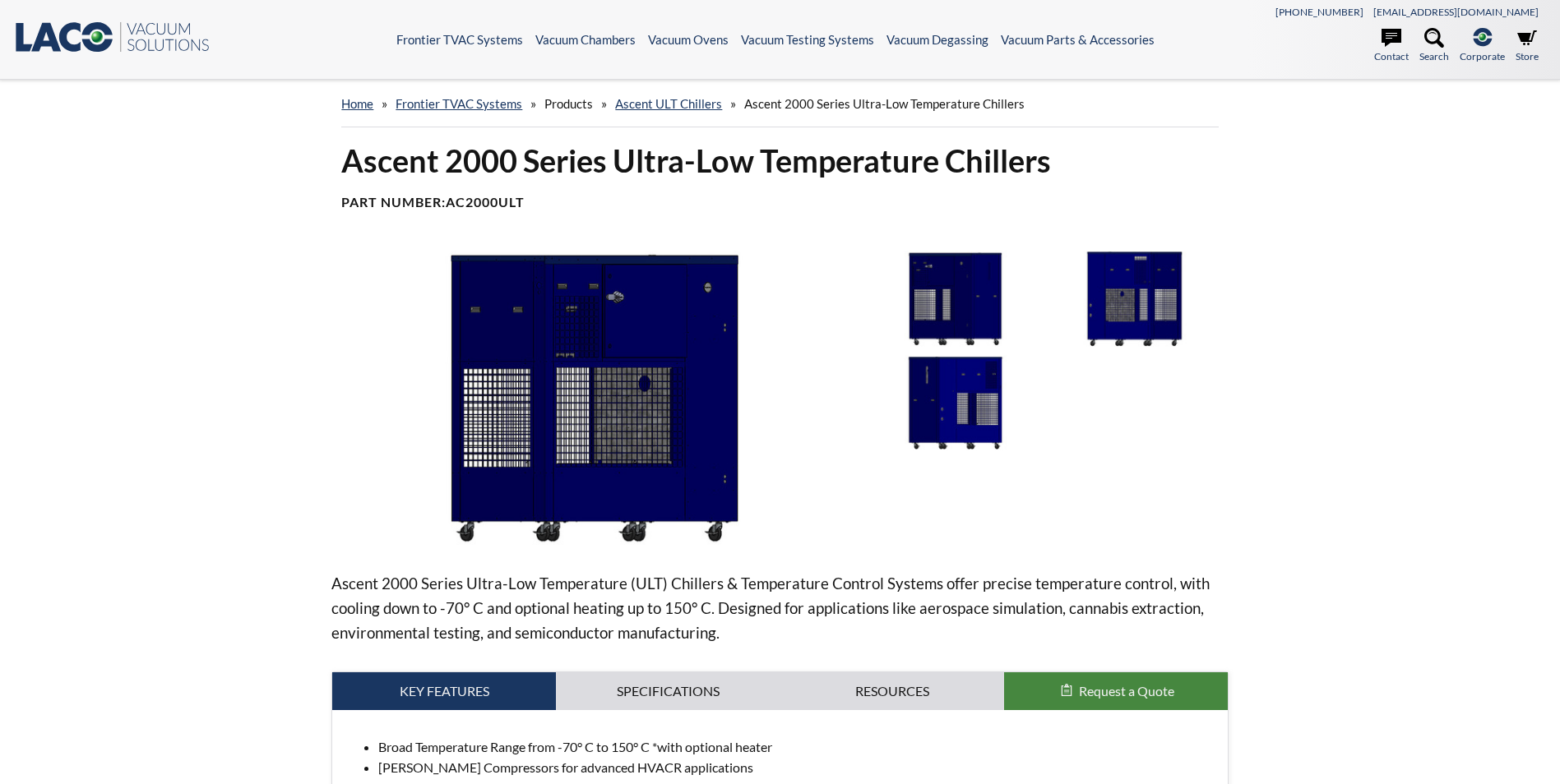
select select "Widget překladu jazyků"
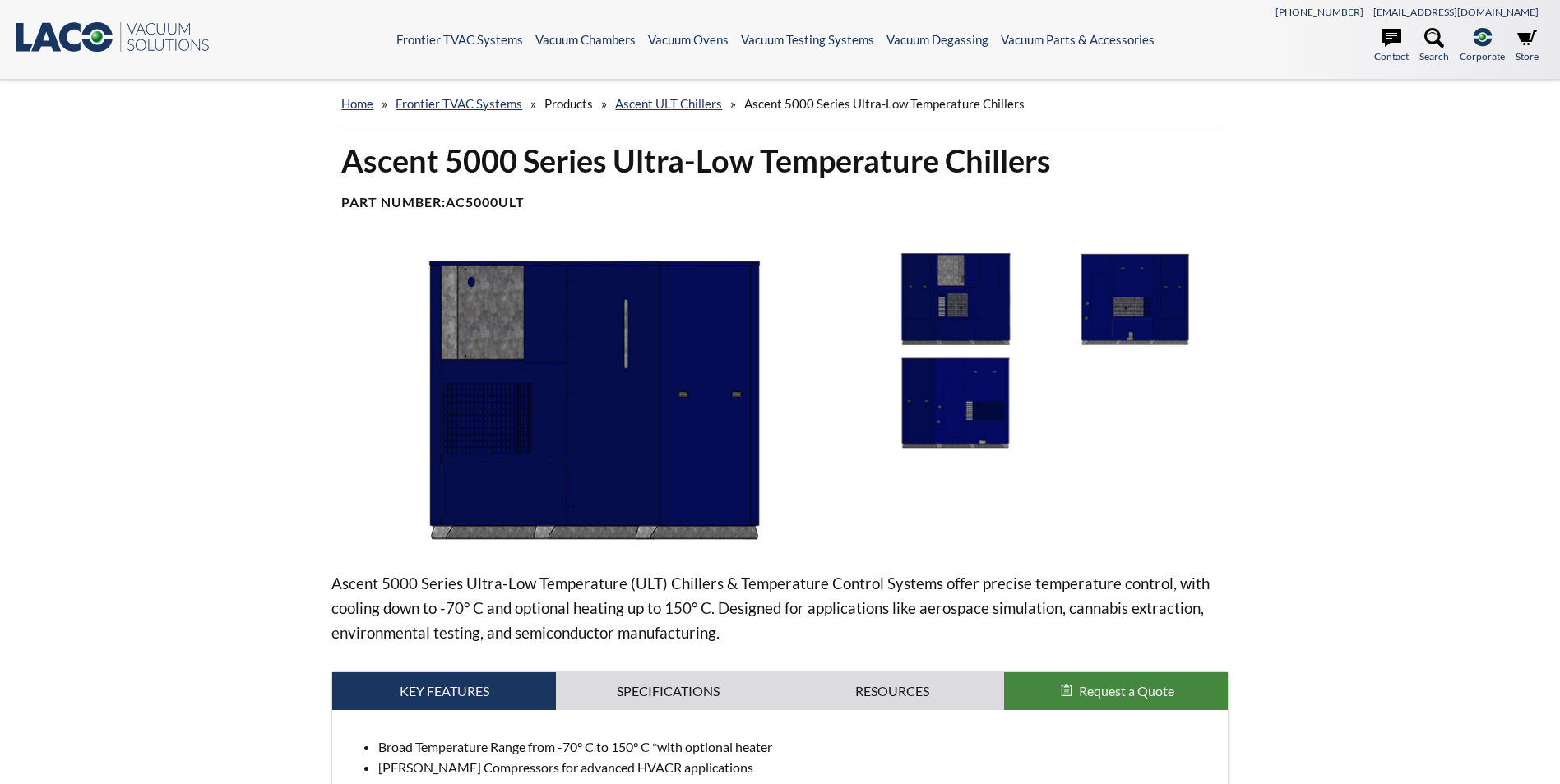
select select "Widget překladu jazyků"
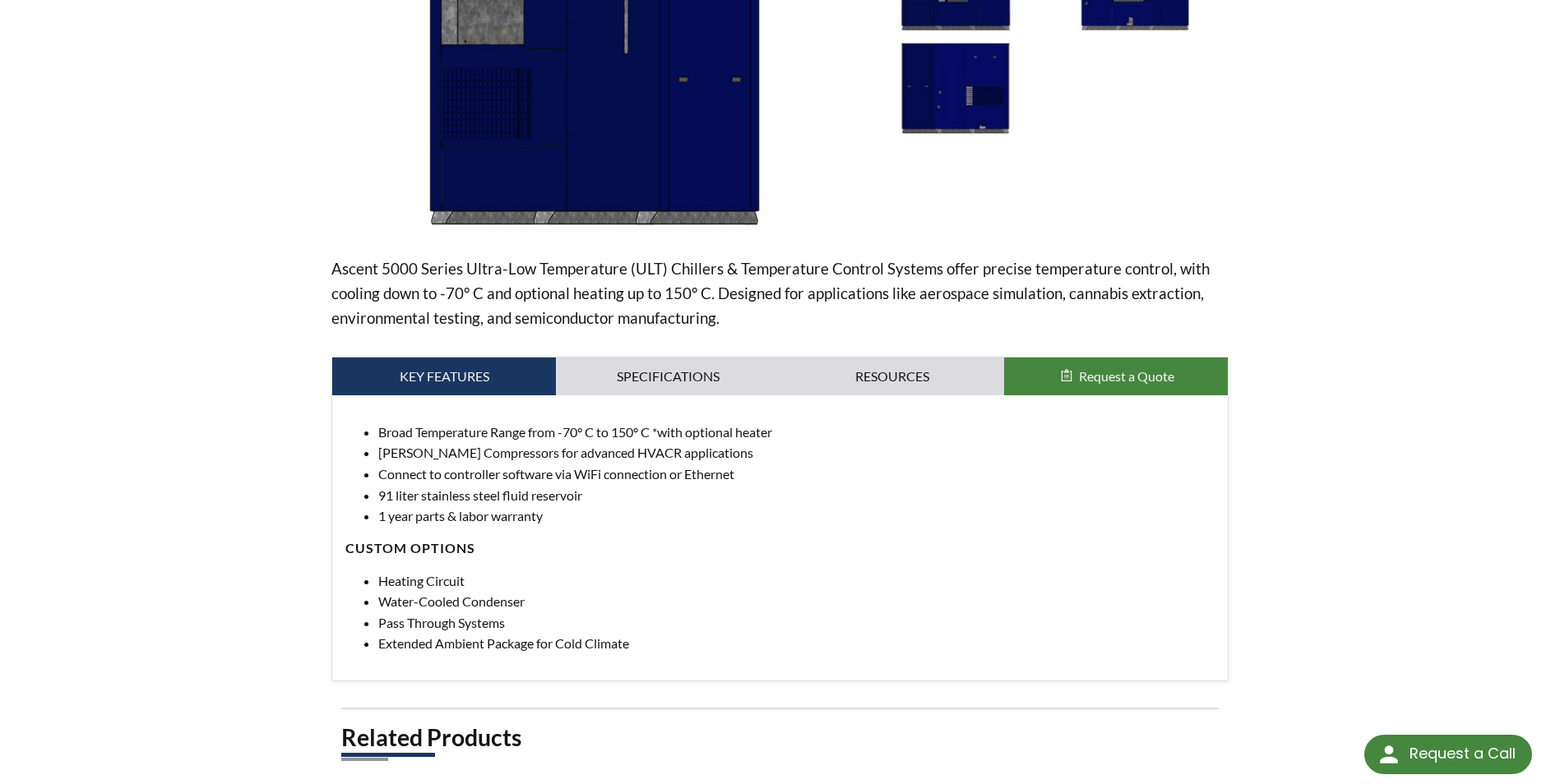
scroll to position [329, 0]
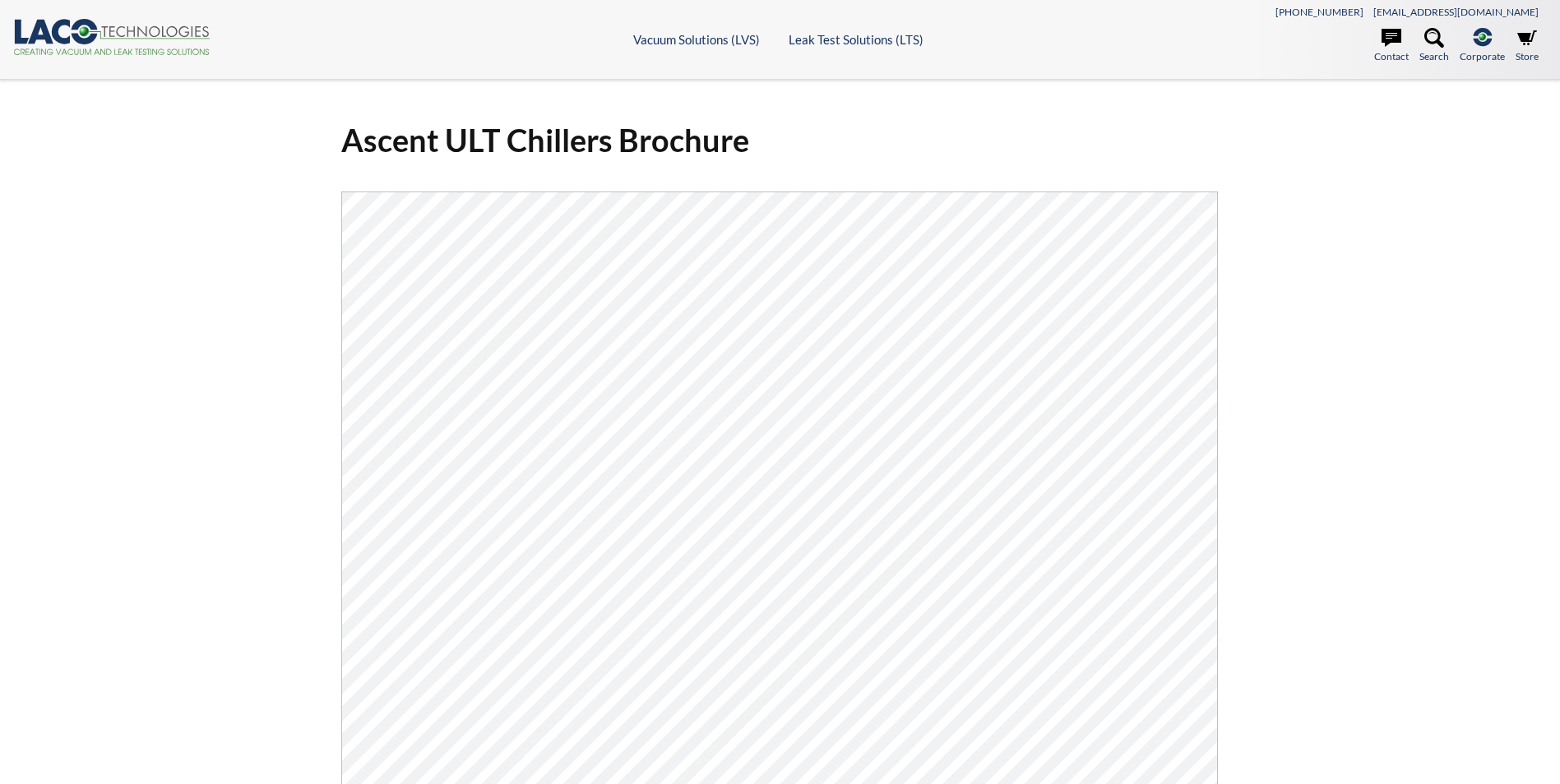
select select "Widget překladu jazyků"
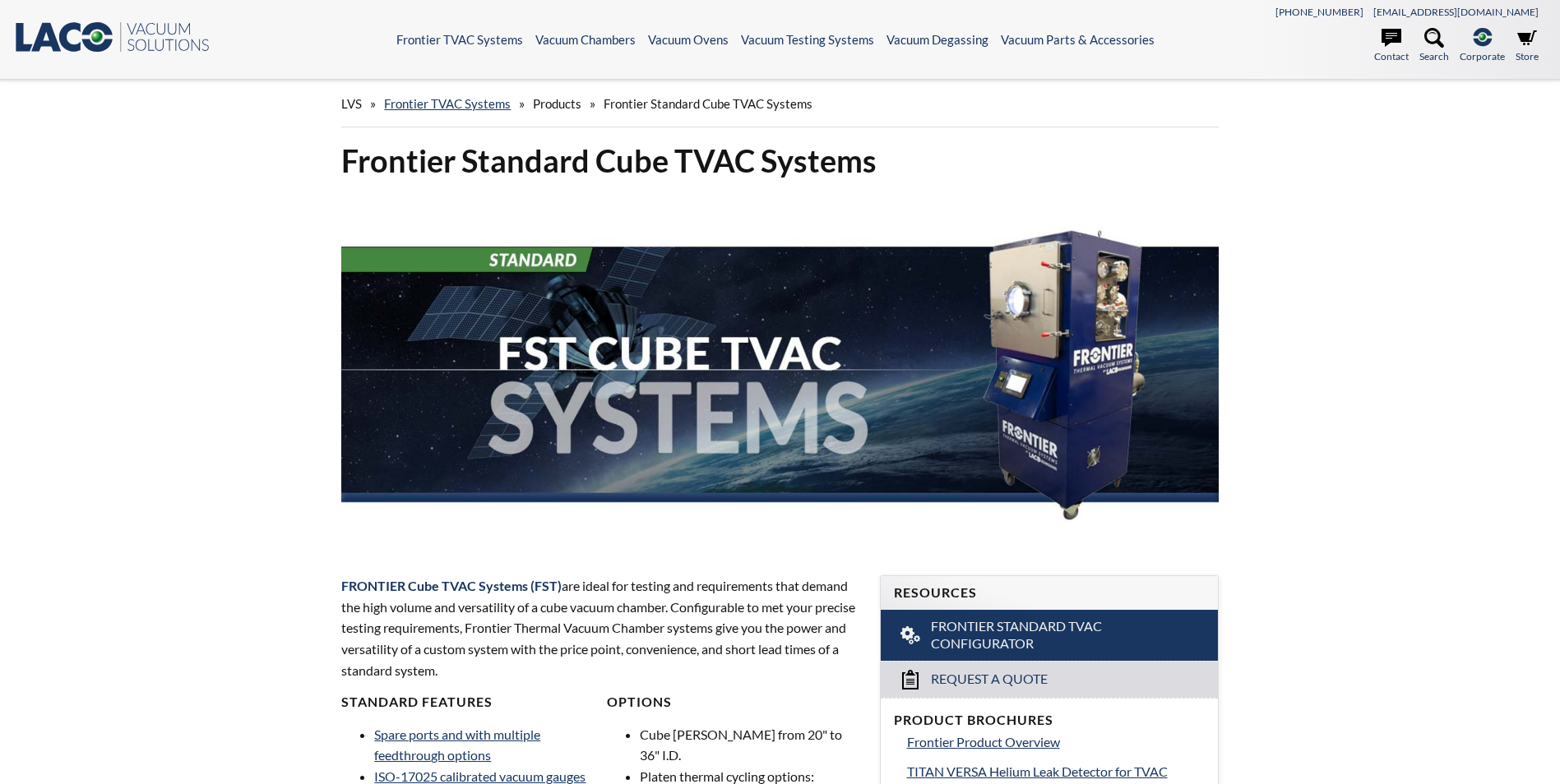
select select "Widget překladu jazyků"
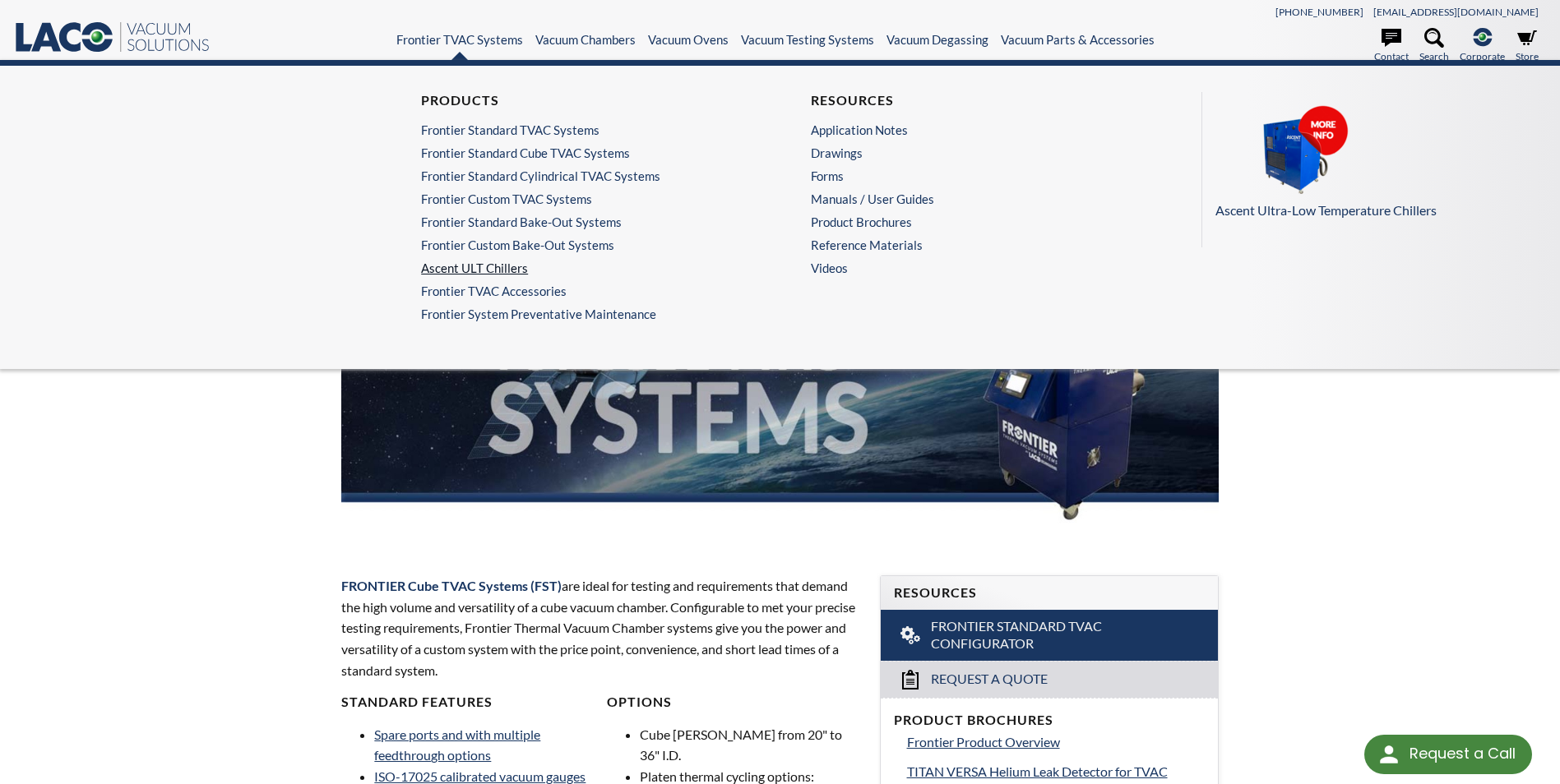
click at [497, 269] on link "Ascent ULT Chillers" at bounding box center [581, 267] width 319 height 15
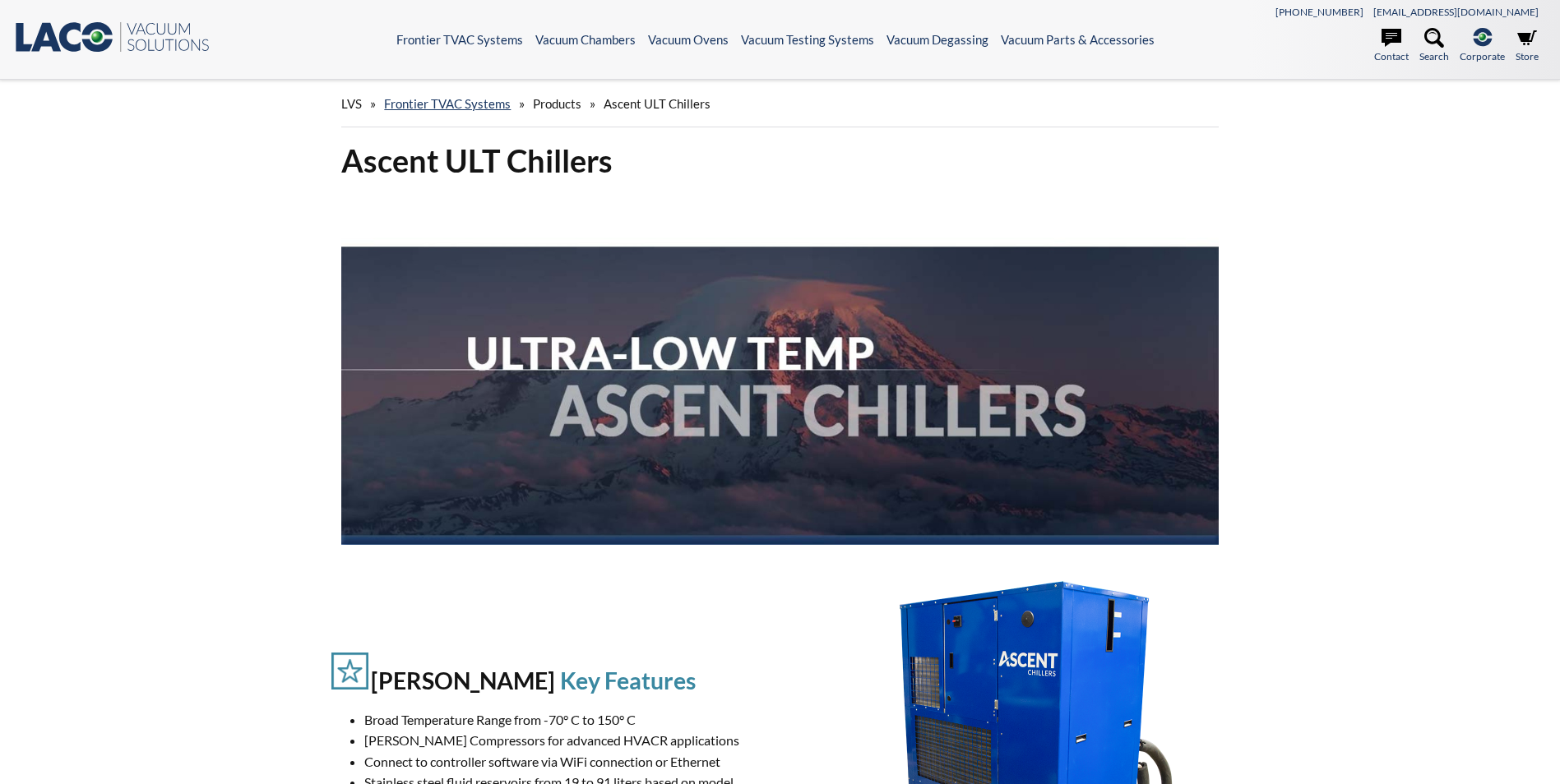
select select "Widget překladu jazyků"
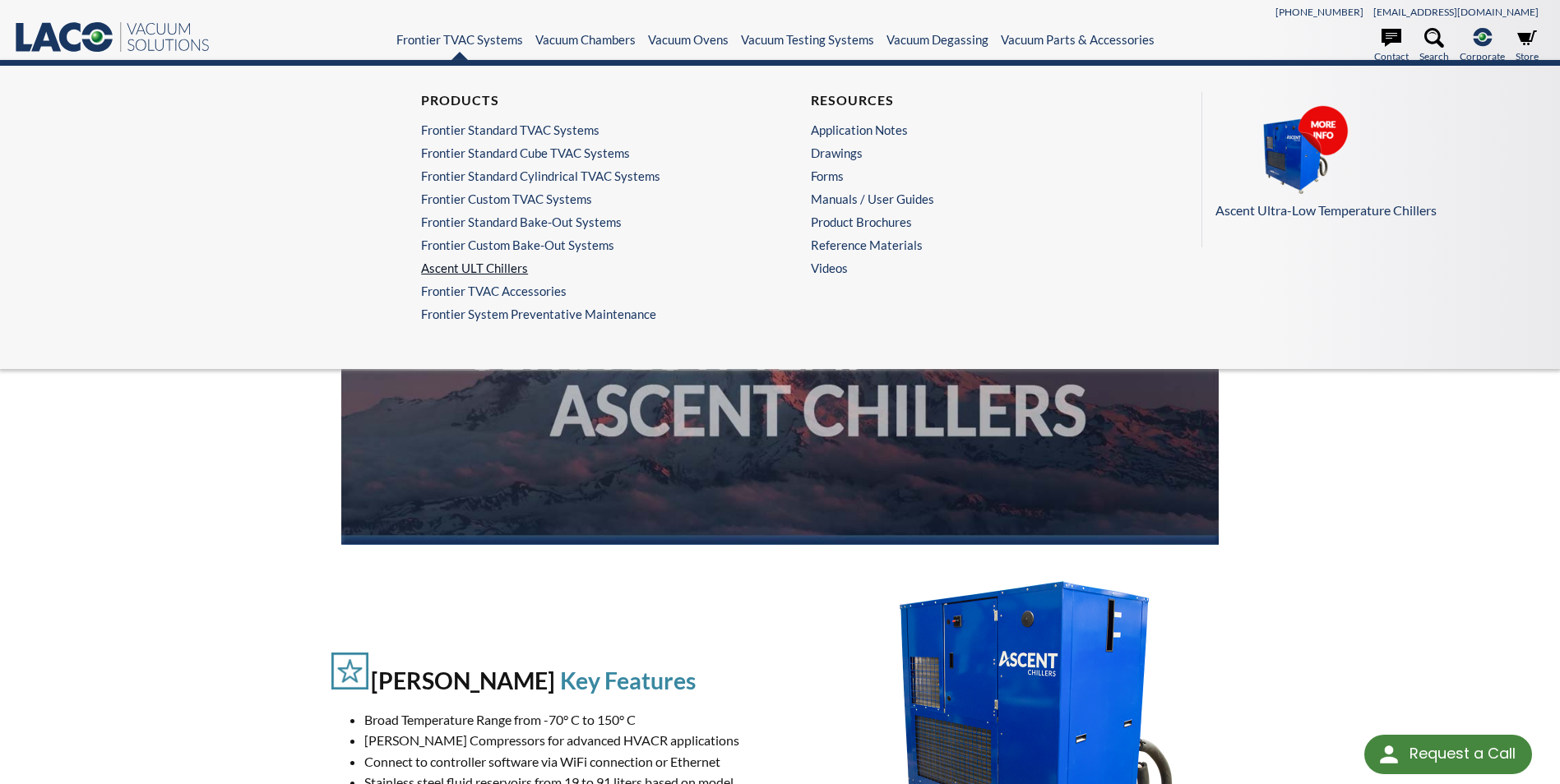
click at [511, 267] on link "Ascent ULT Chillers" at bounding box center [581, 267] width 319 height 15
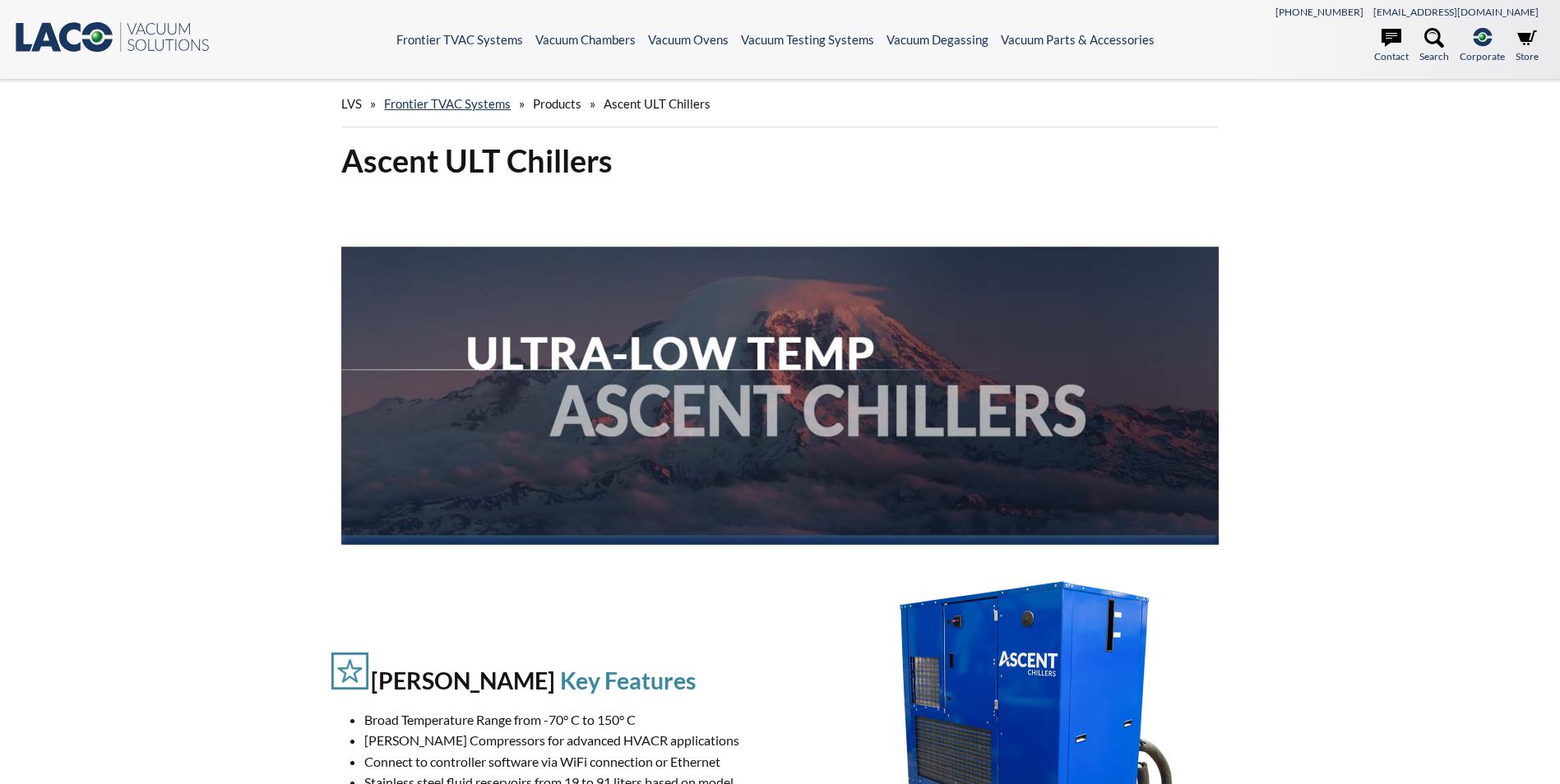
select select "Widget překladu jazyků"
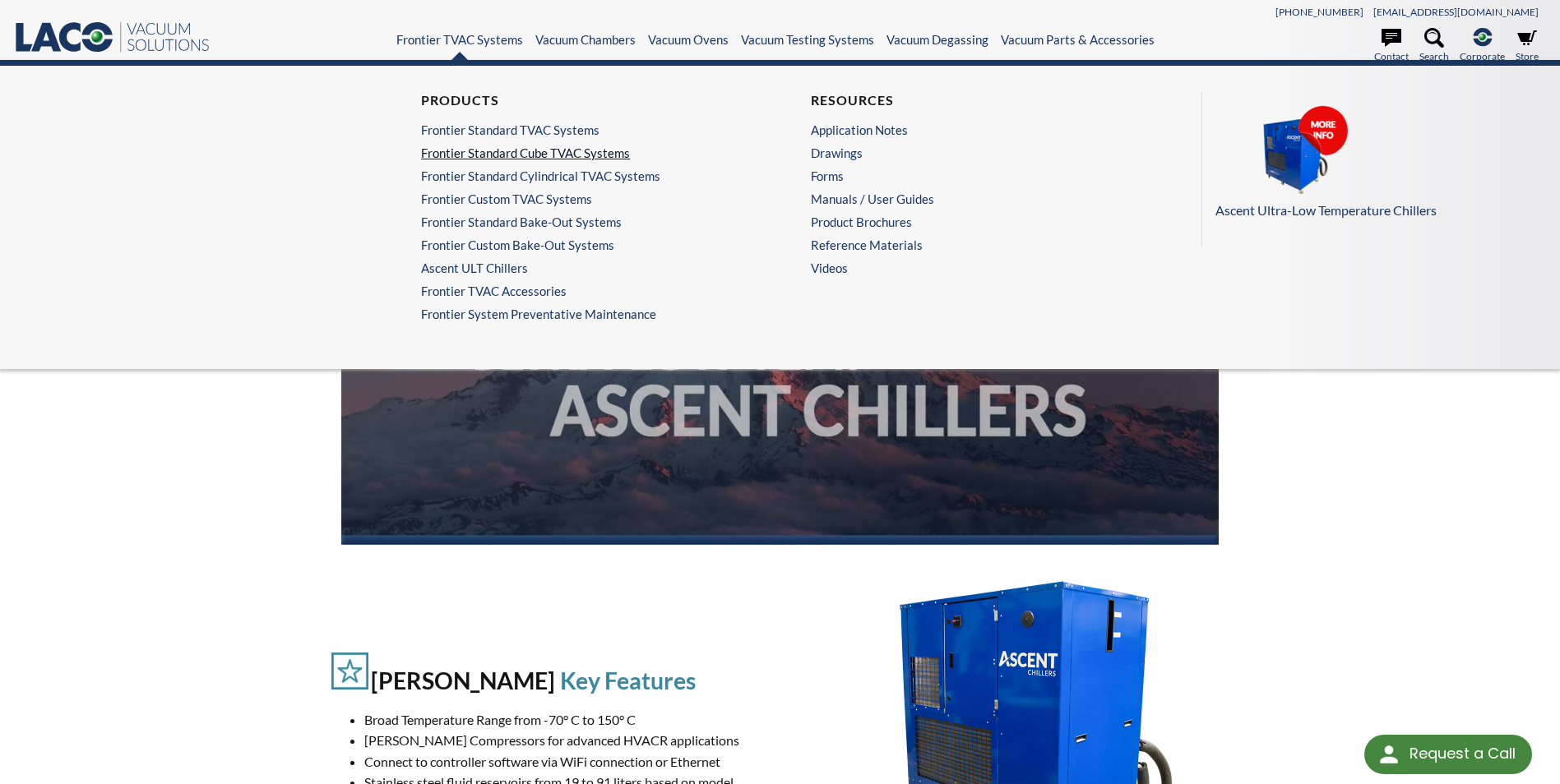
click at [528, 154] on link "Frontier Standard Cube TVAC Systems" at bounding box center [581, 153] width 319 height 15
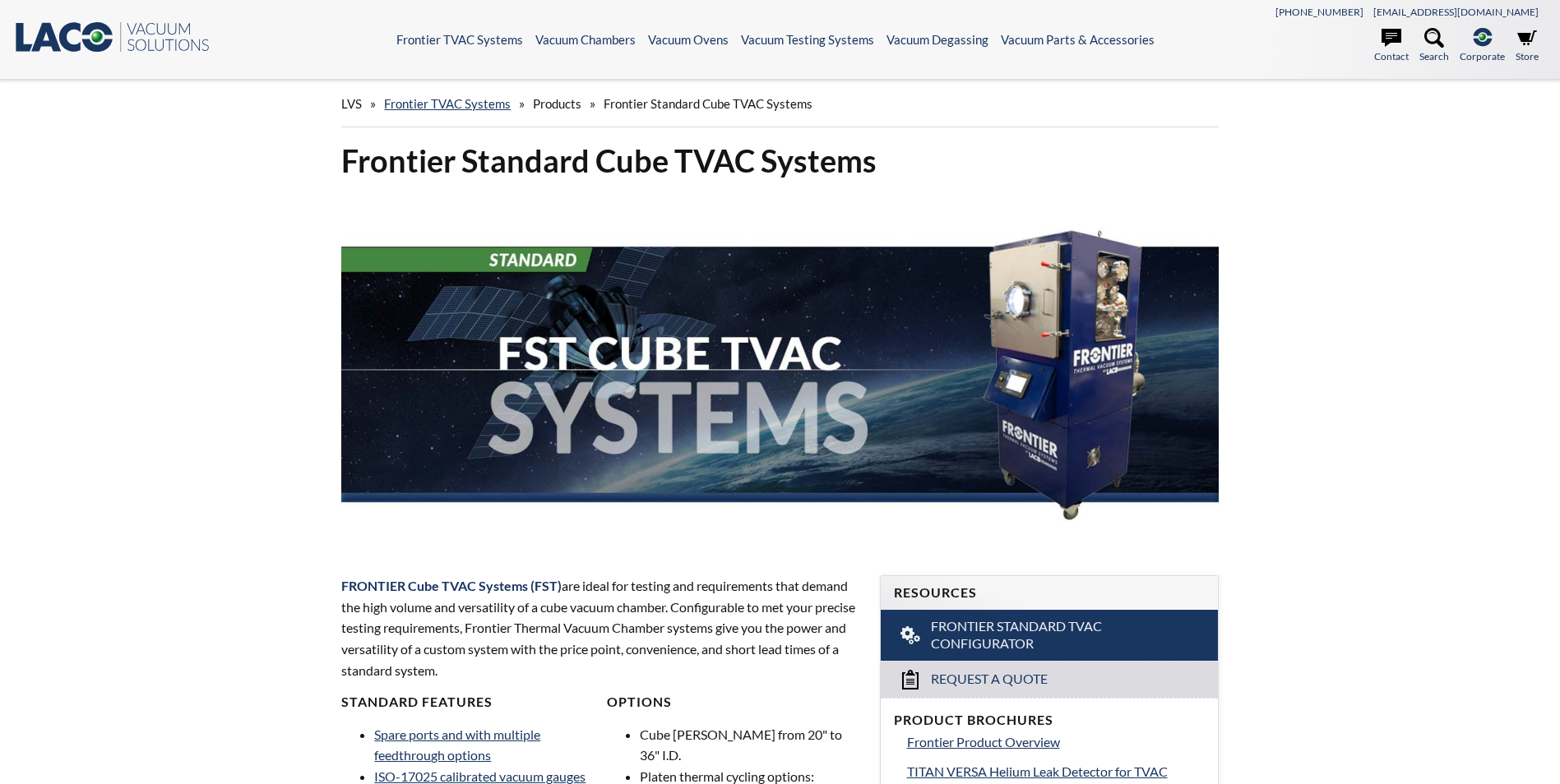
select select "Widget překladu jazyků"
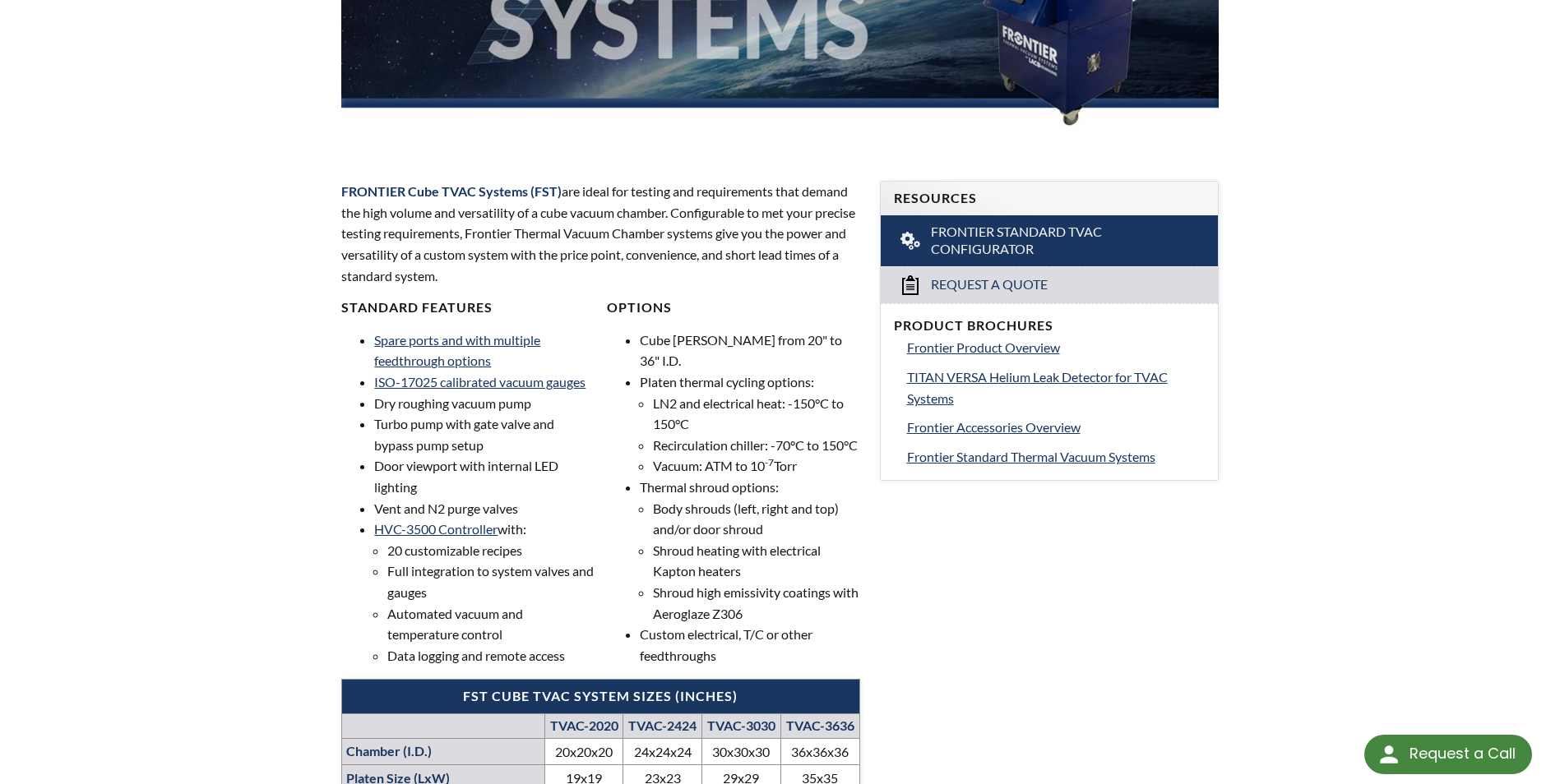
scroll to position [411, 0]
